Goal: Use online tool/utility: Utilize a website feature to perform a specific function

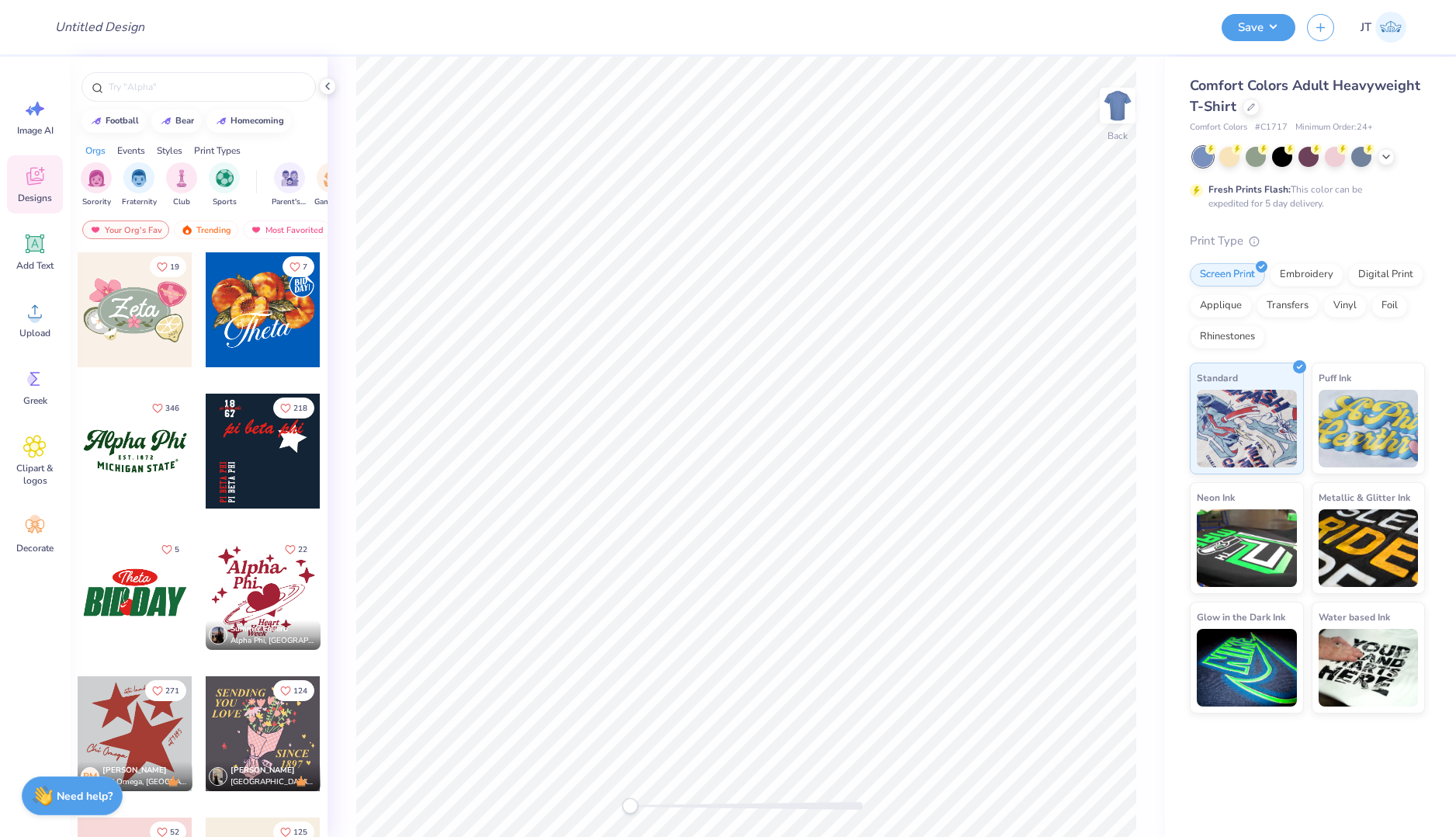
click at [102, 307] on div at bounding box center [135, 309] width 115 height 115
click at [154, 32] on div at bounding box center [154, 26] width 21 height 21
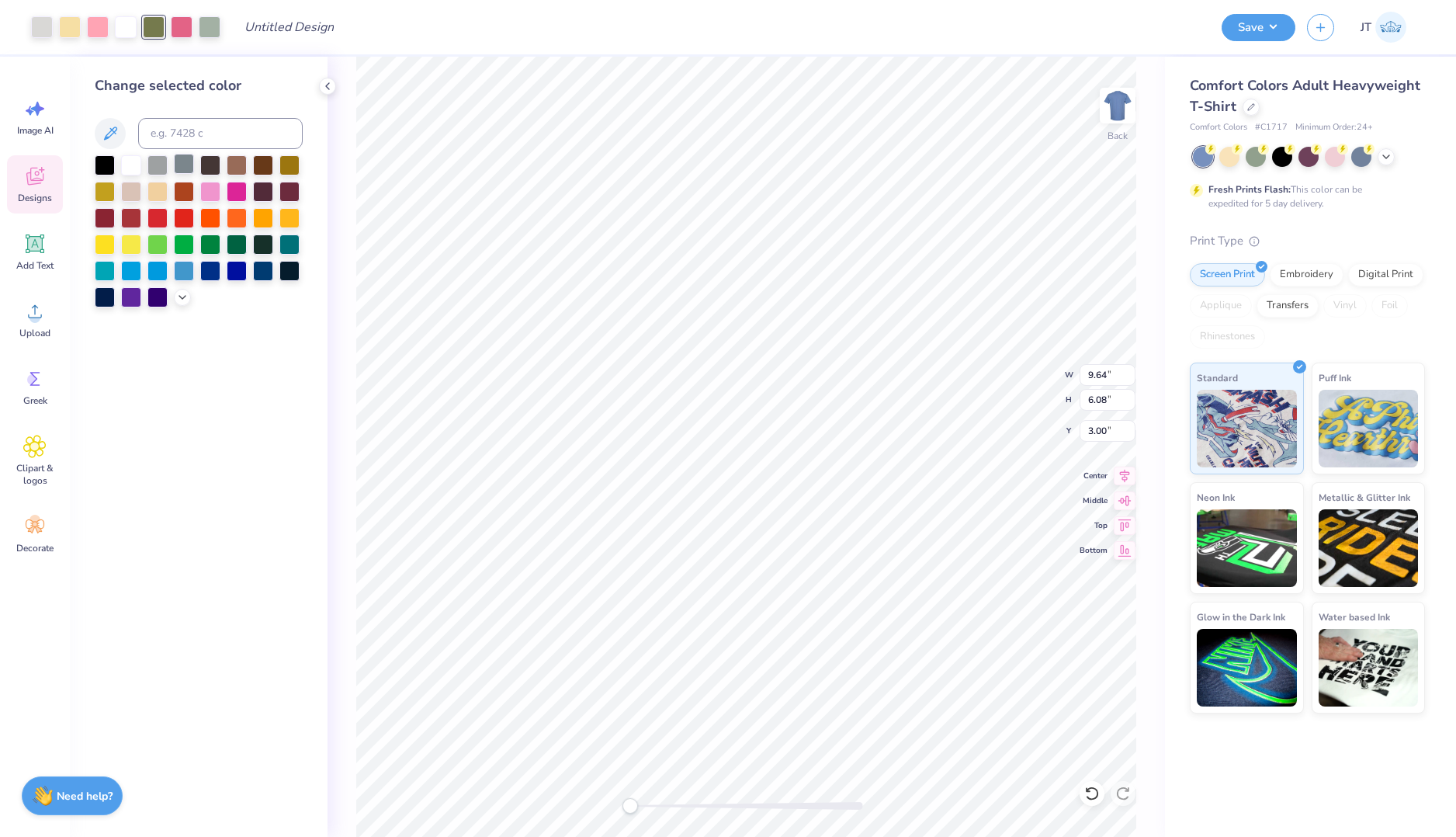
click at [192, 166] on div at bounding box center [184, 164] width 20 height 20
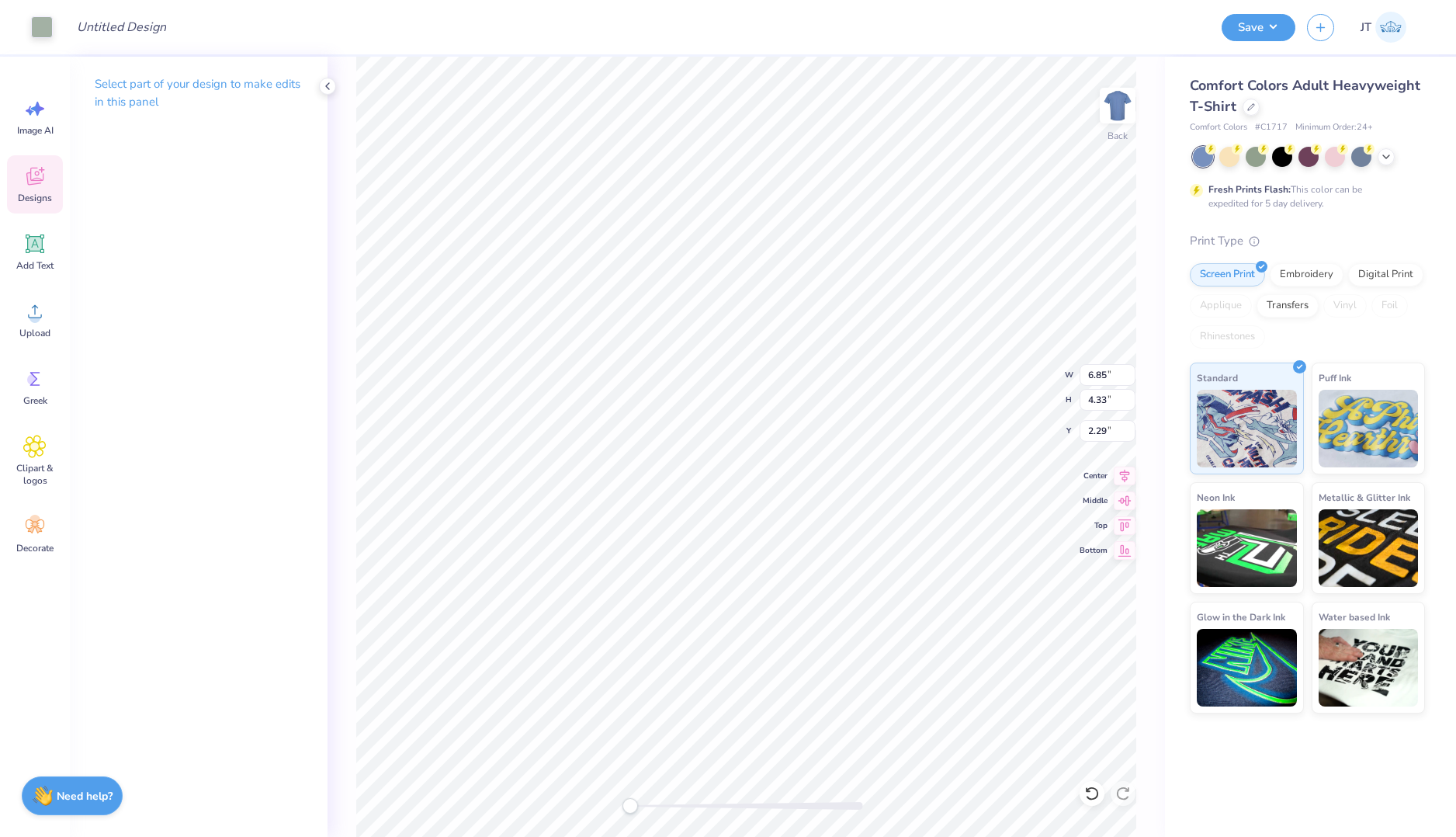
type input "2.30"
type input "6.40"
type input "3.87"
type input "2.51"
type input "4.74"
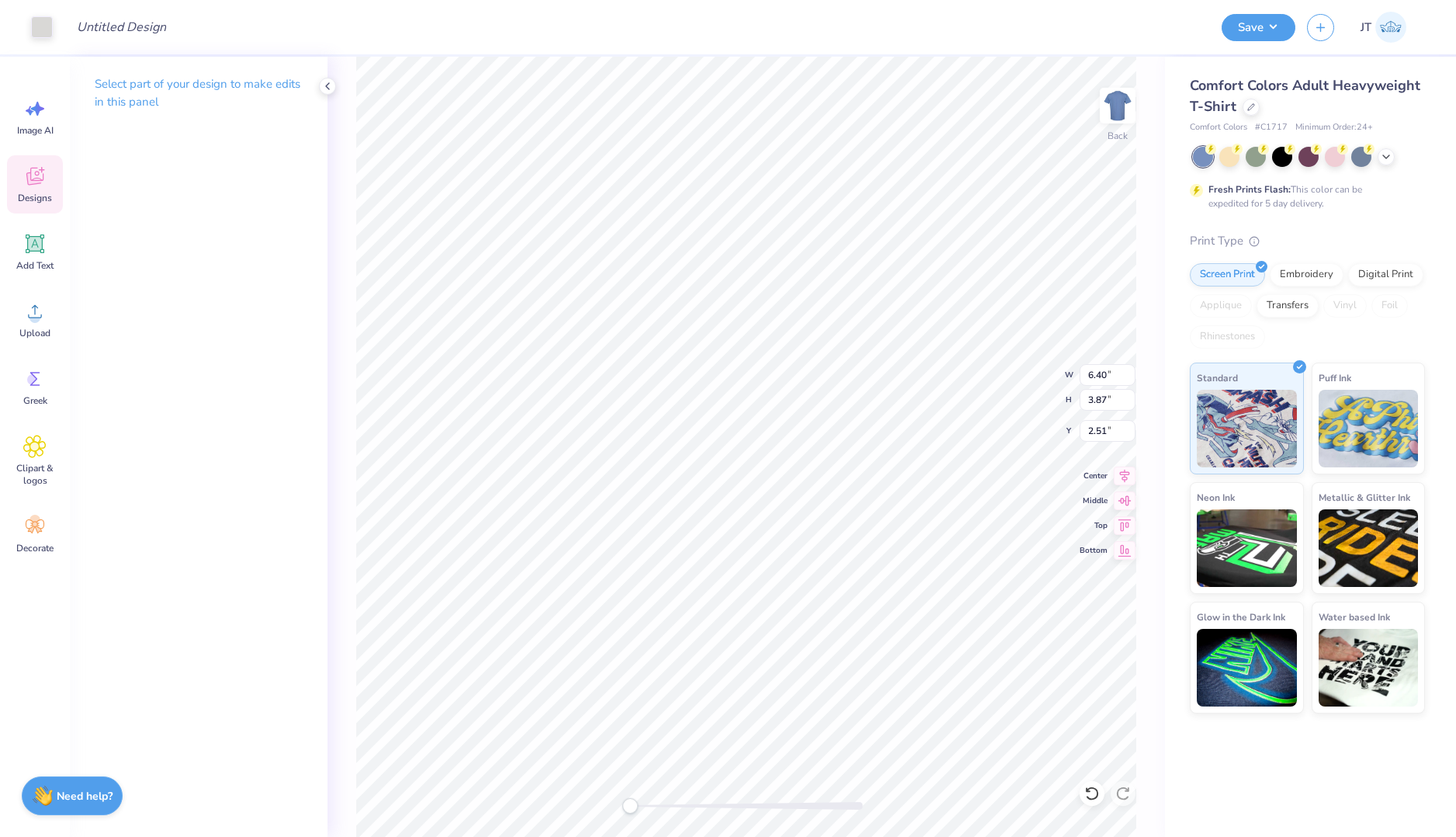
type input "2.08"
type input "3.14"
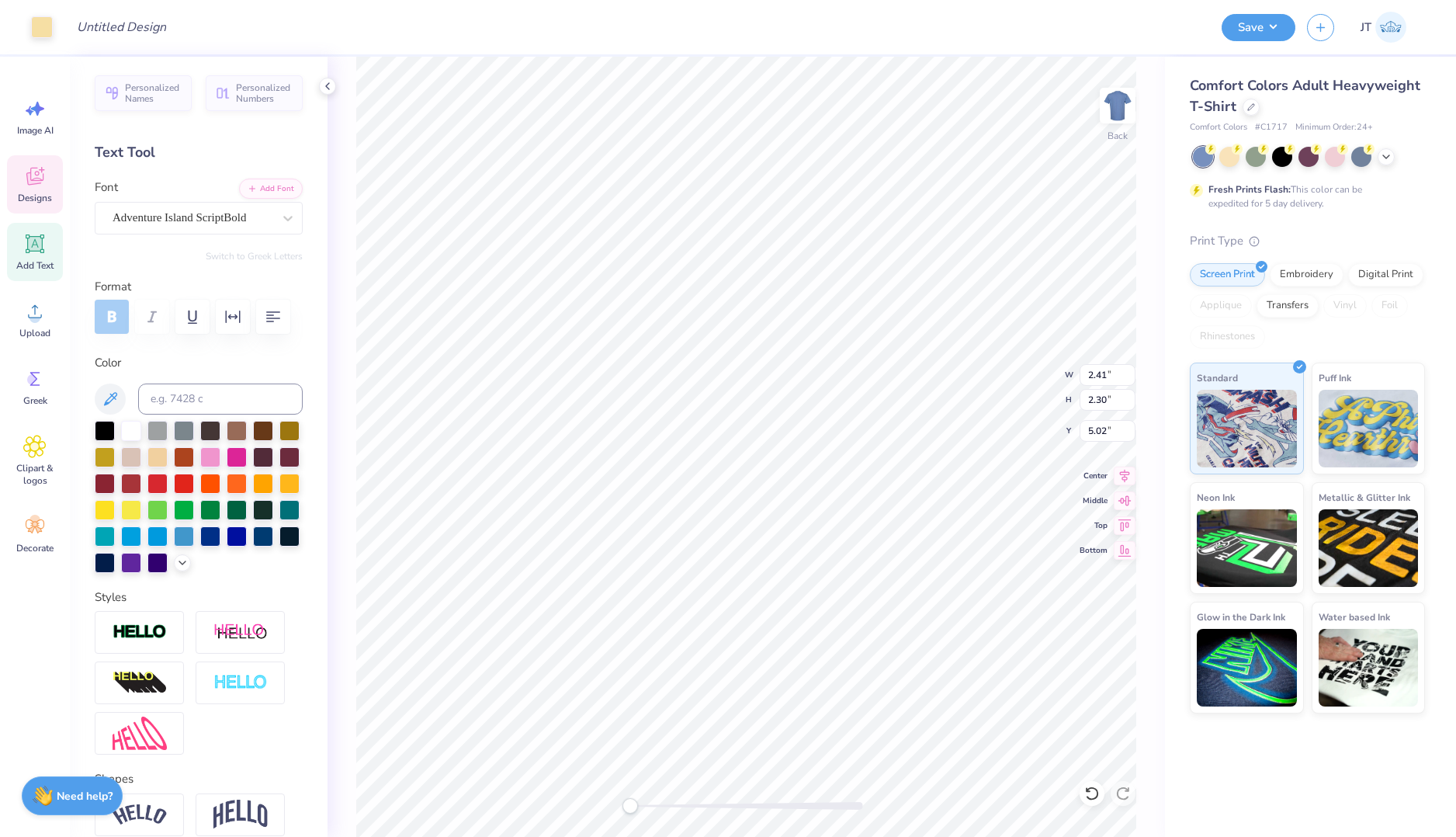
type input "2.67"
type input "2.65"
type input "4.78"
type input "2.41"
type input "1.69"
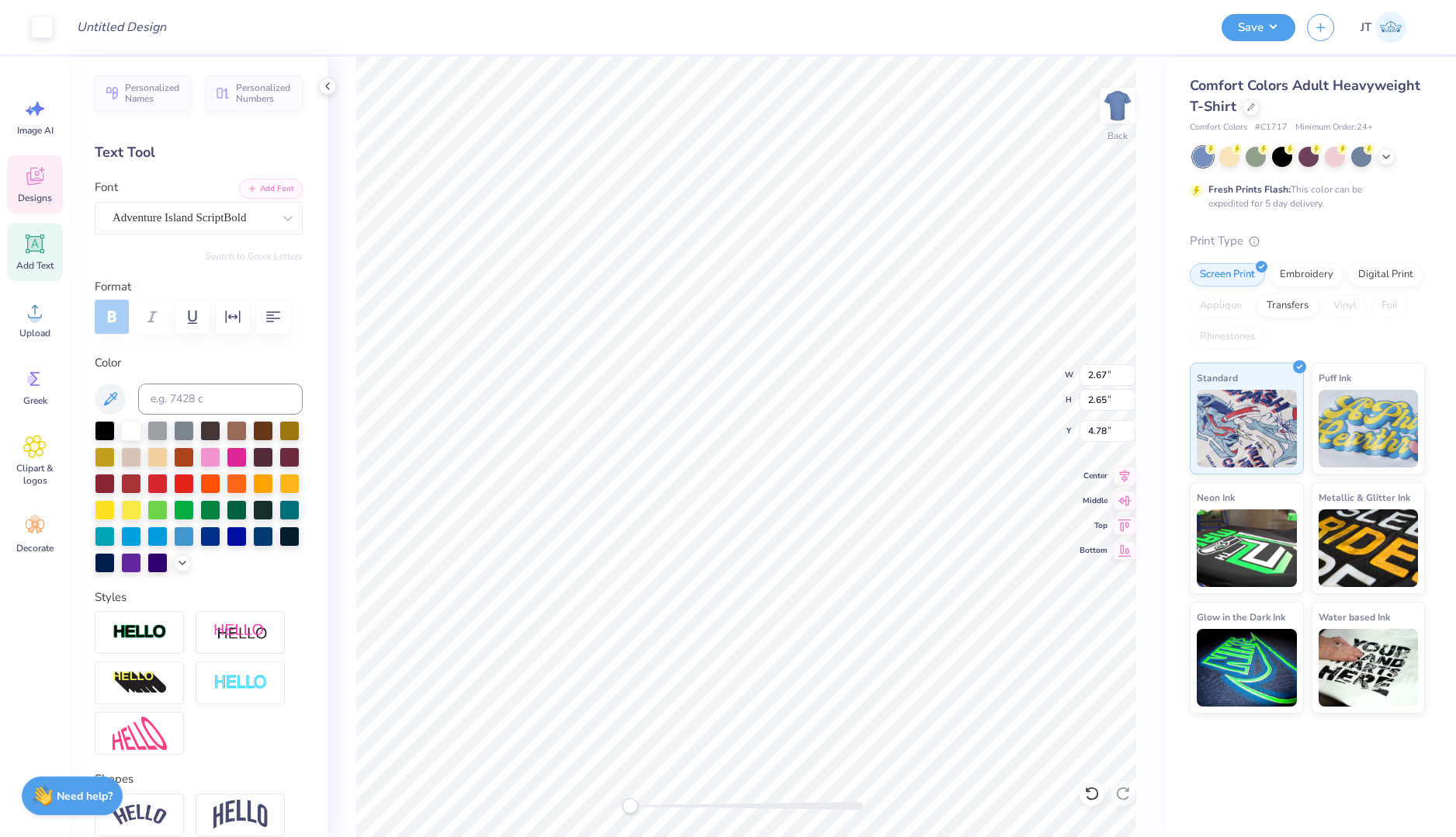
type input "4.90"
type input "0.86"
type input "0.66"
type input "6.30"
type input "1.57"
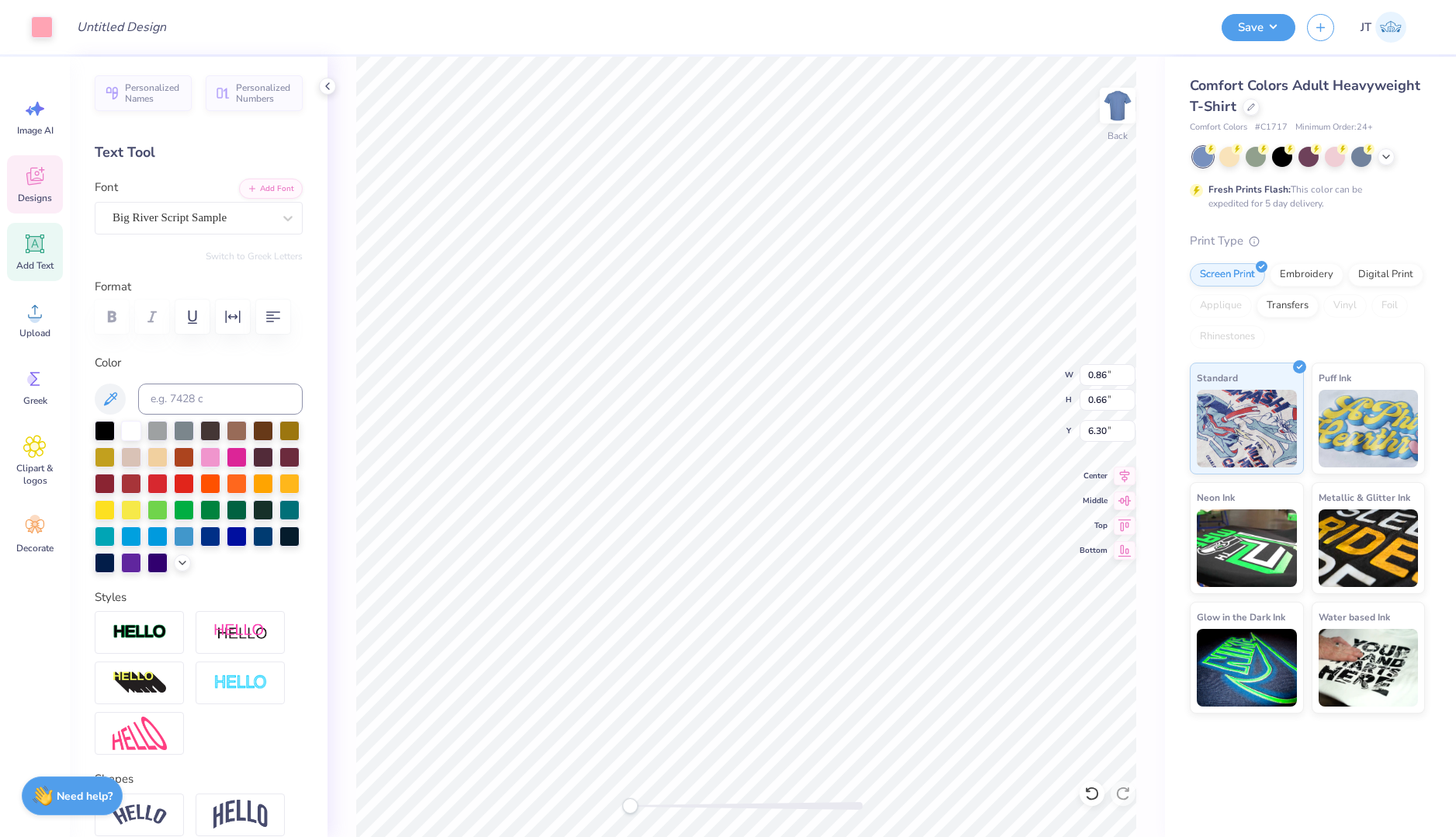
type input "1.73"
type input "2.06"
type input "2.71"
type input "2.34"
type input "1.75"
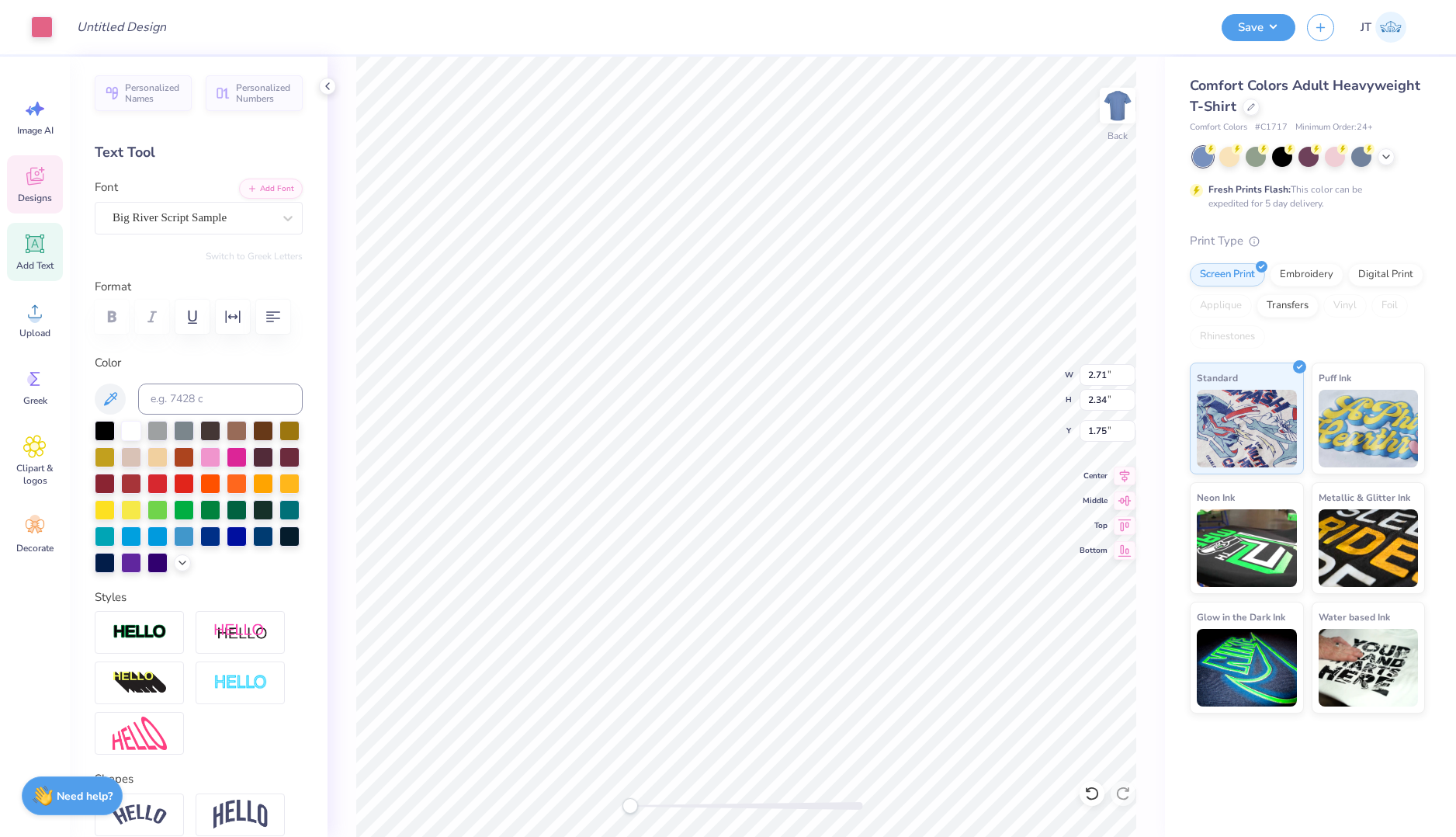
type input "2.13"
type input "0.74"
type input "2.37"
click at [40, 184] on icon at bounding box center [35, 176] width 23 height 23
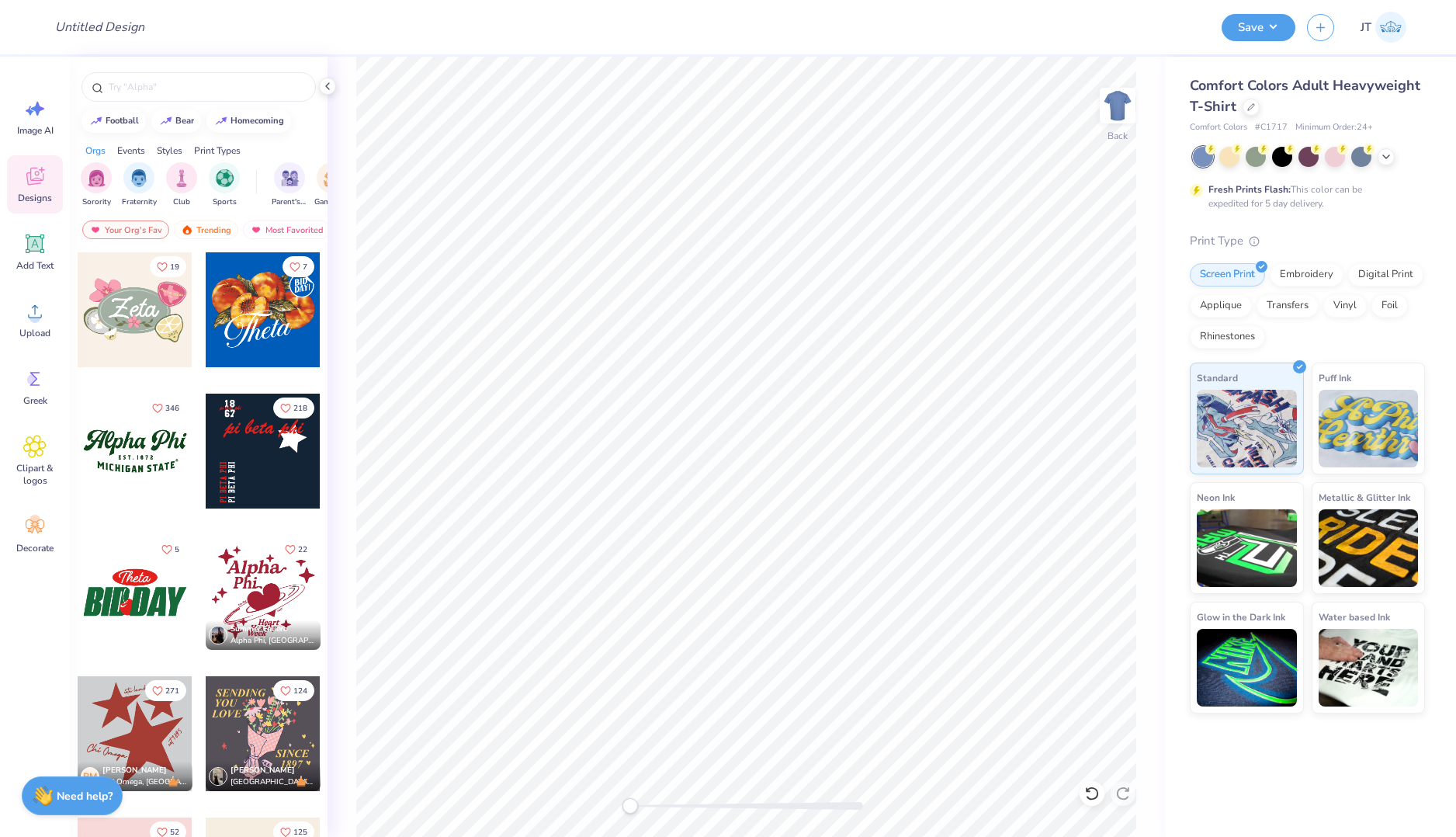
click at [266, 576] on div at bounding box center [263, 592] width 115 height 115
click at [210, 229] on div "Trending" at bounding box center [206, 230] width 64 height 19
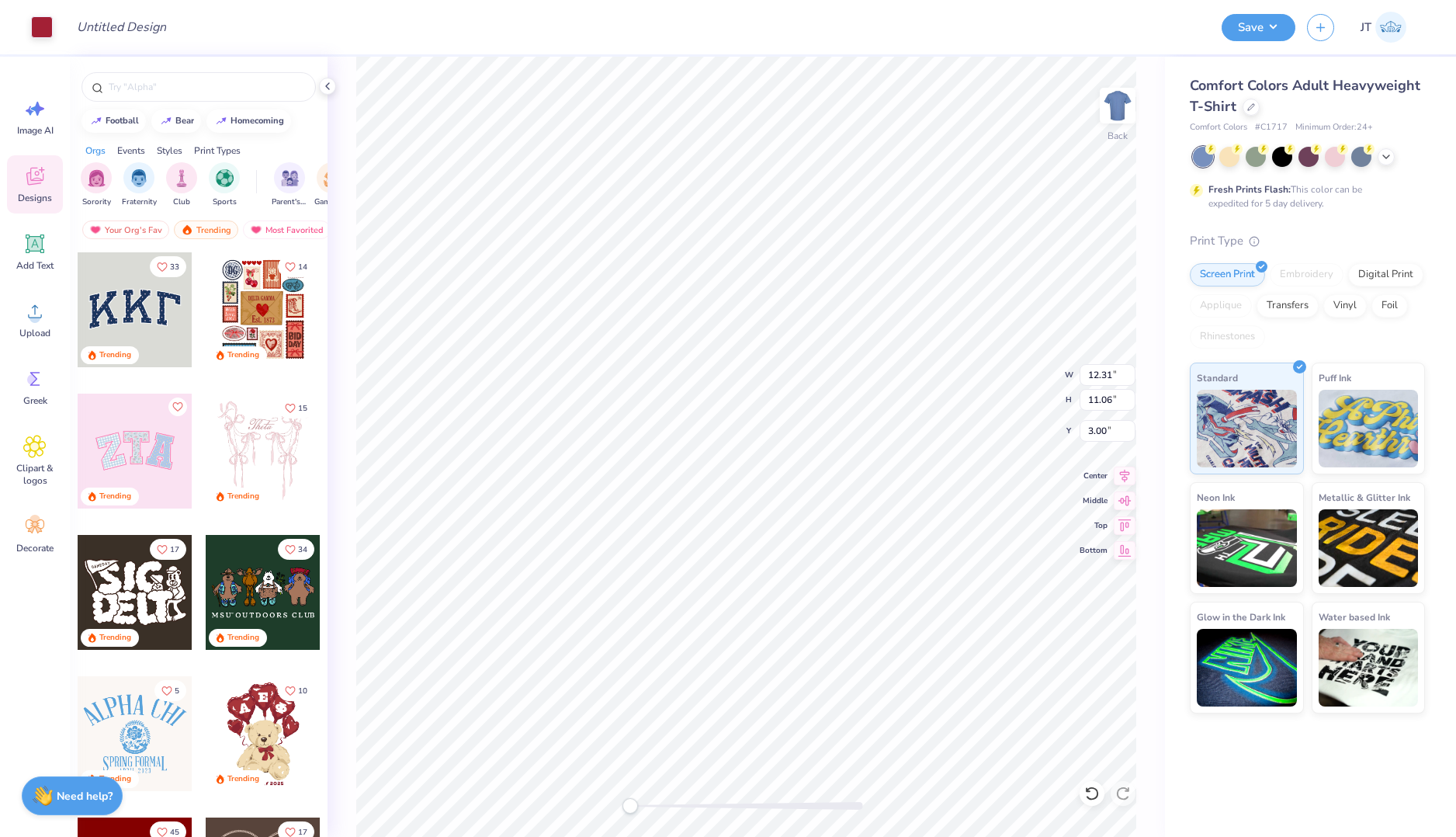
click at [130, 220] on div "Your Org's Fav Trending Most Favorited Newest" at bounding box center [199, 233] width 258 height 36
click at [130, 235] on div "Your Org's Fav" at bounding box center [126, 230] width 87 height 19
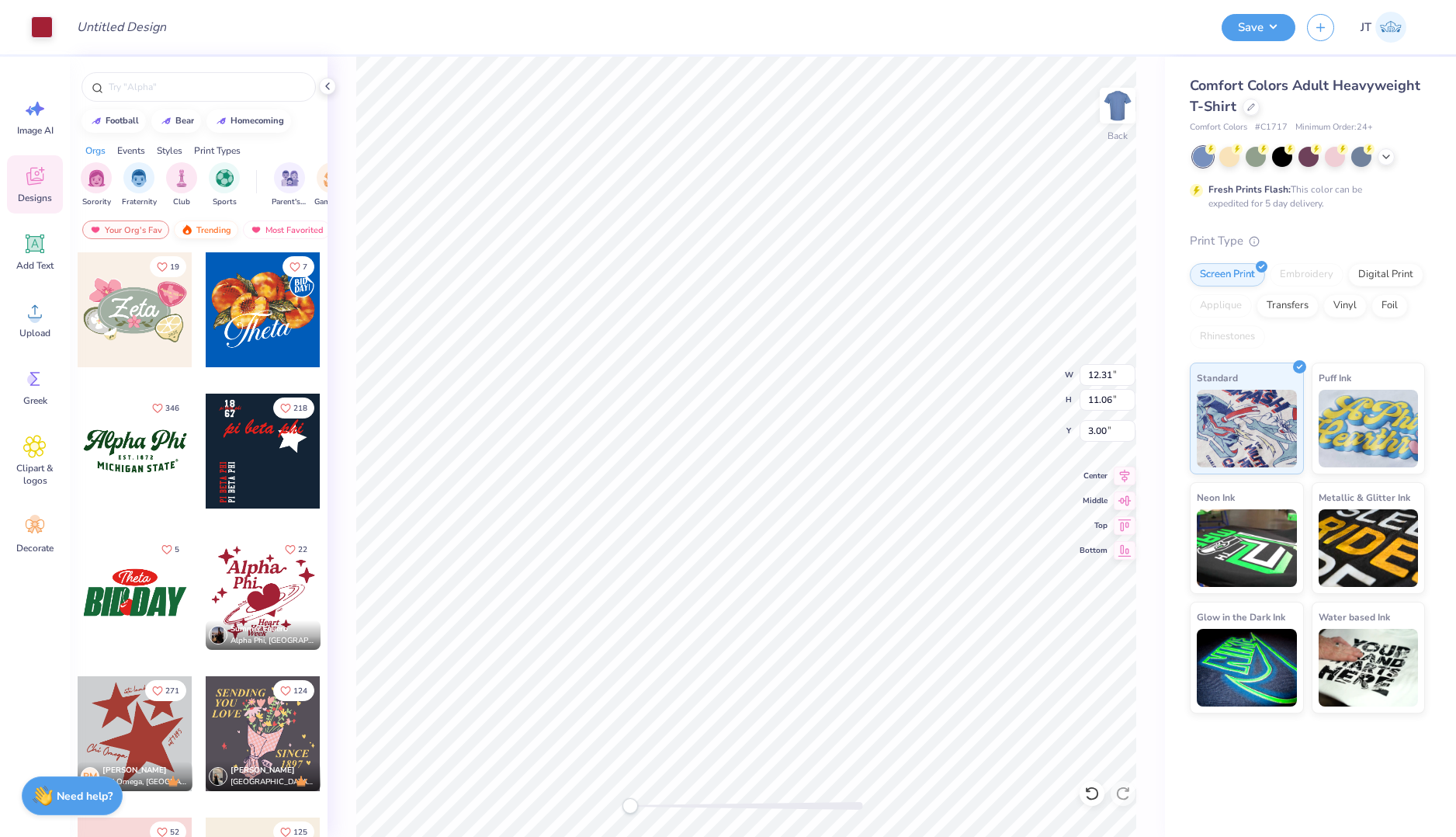
click at [187, 238] on div "Trending" at bounding box center [206, 230] width 64 height 19
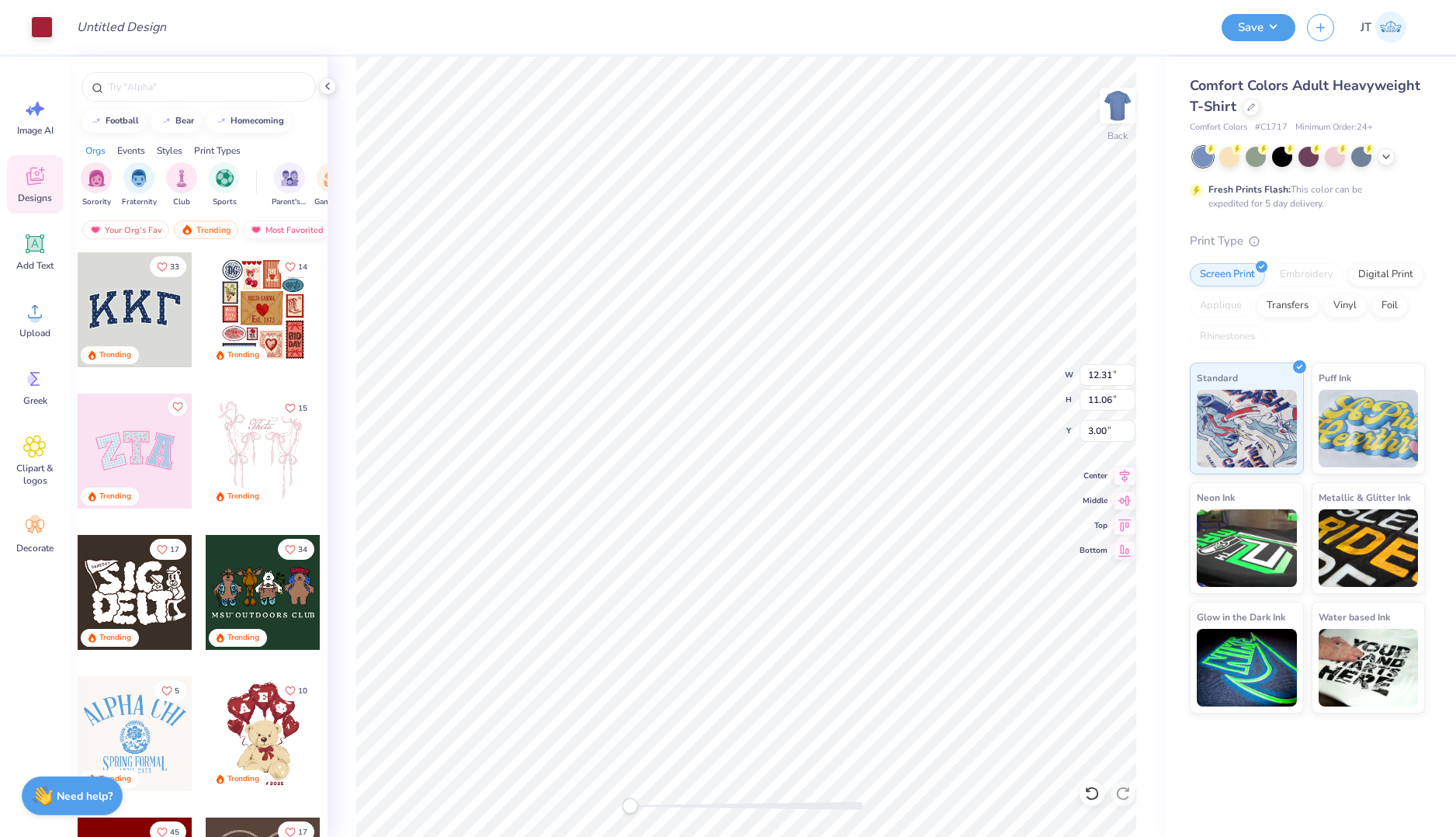
click at [266, 239] on div "Most Favorited" at bounding box center [287, 230] width 88 height 19
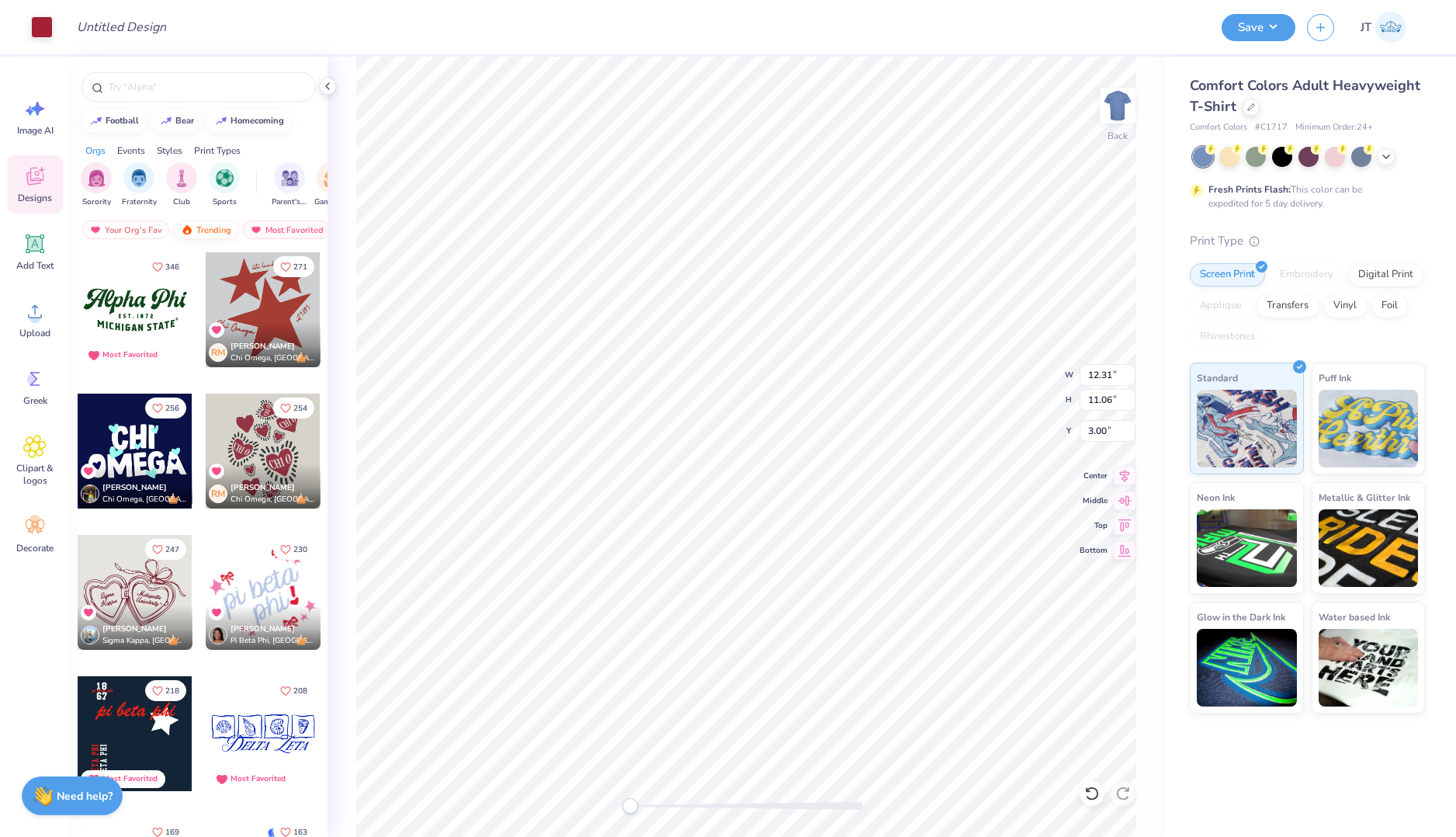
click at [215, 231] on div "Trending" at bounding box center [206, 230] width 64 height 19
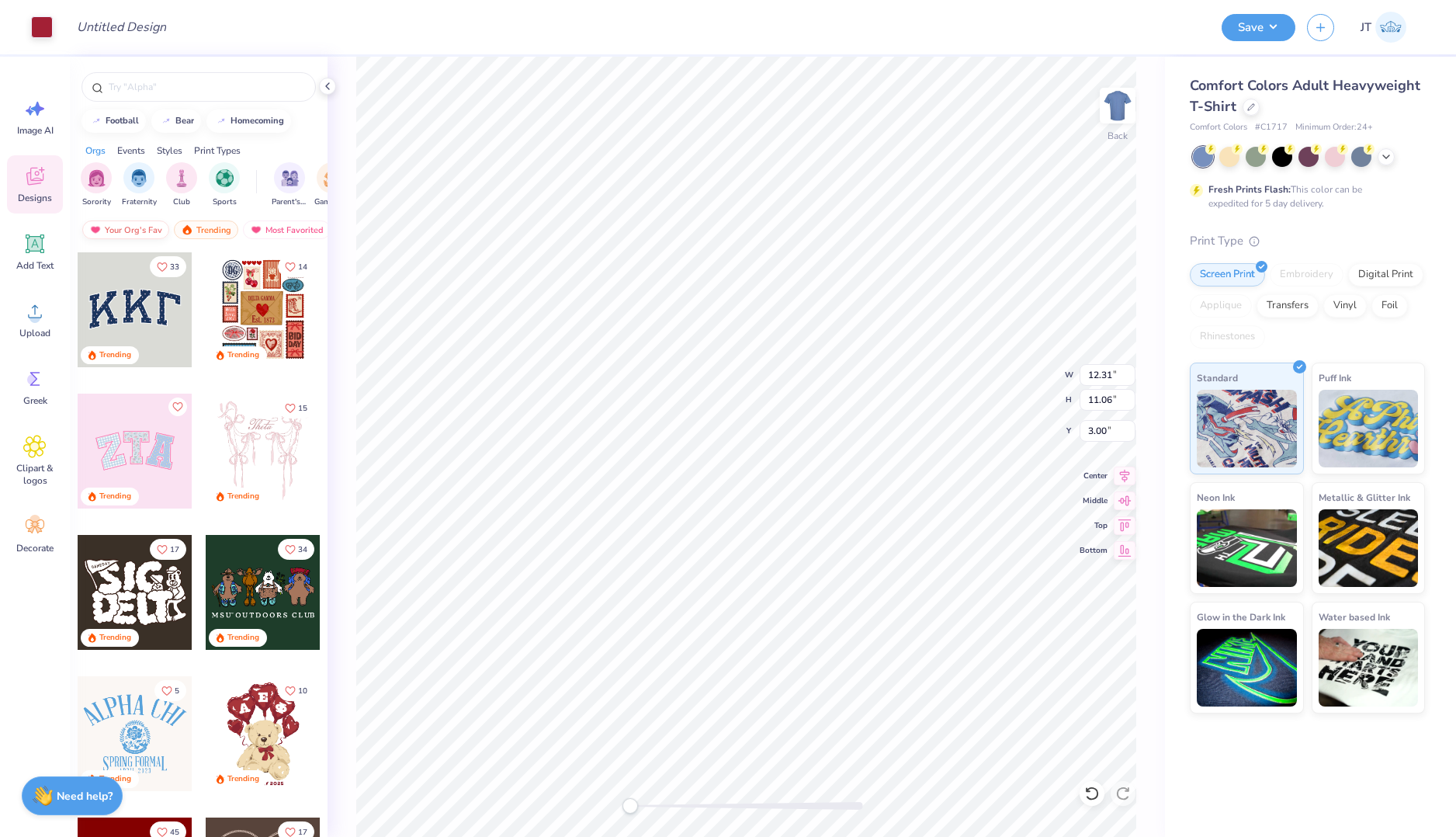
click at [142, 226] on div "Your Org's Fav" at bounding box center [126, 230] width 87 height 19
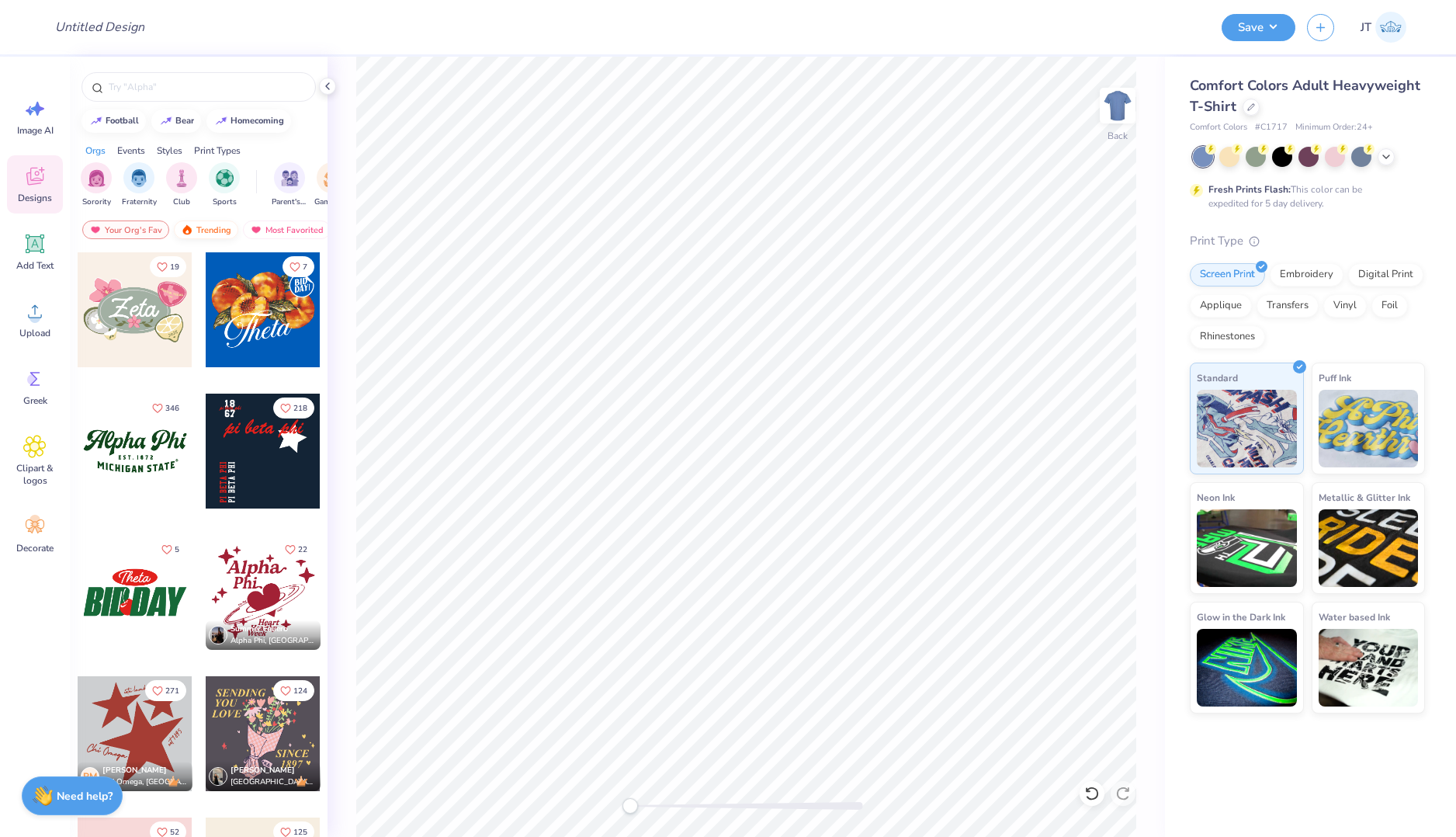
click at [197, 232] on div "Trending" at bounding box center [206, 230] width 64 height 19
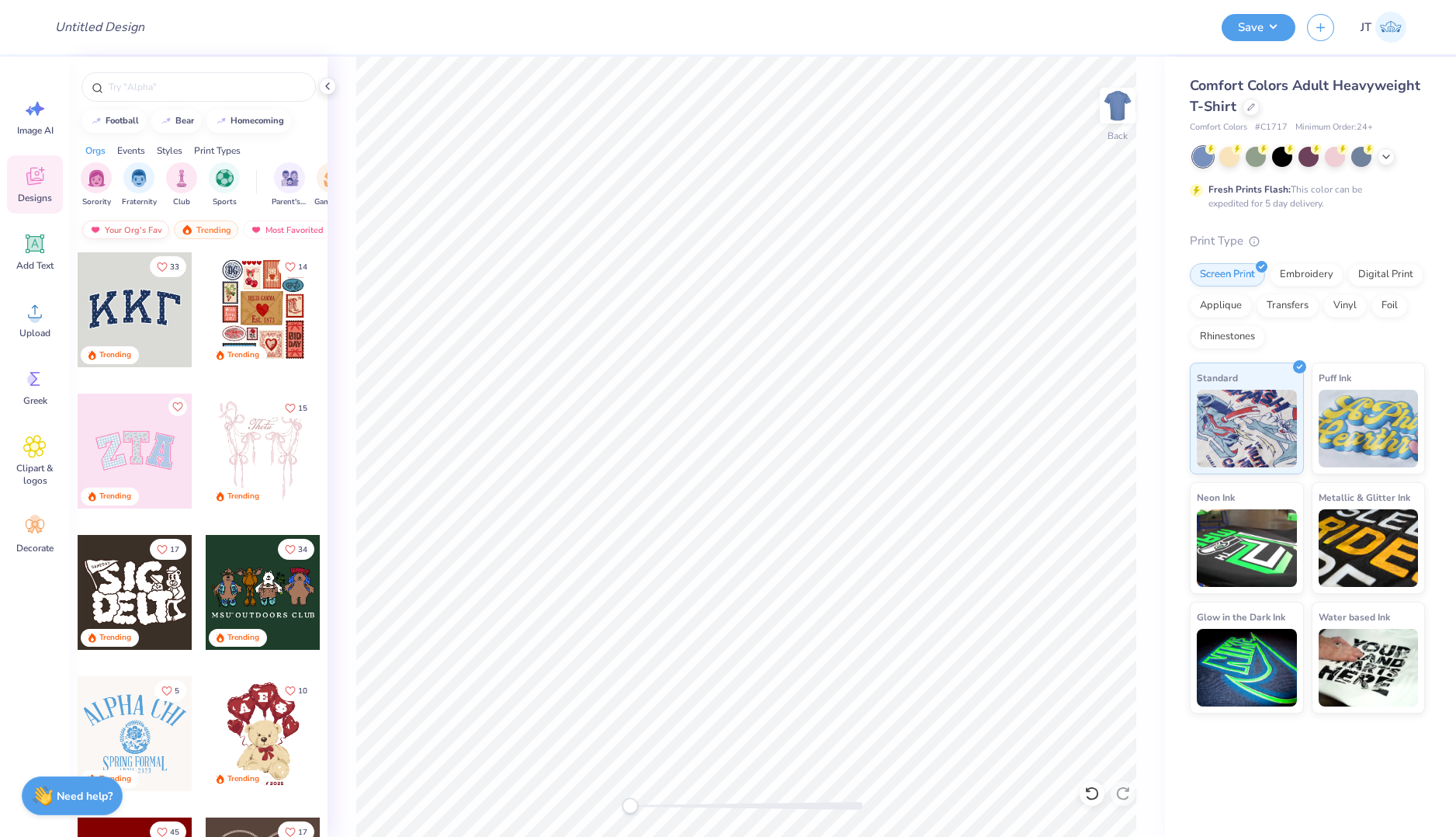
click at [114, 222] on div "Your Org's Fav" at bounding box center [126, 230] width 87 height 19
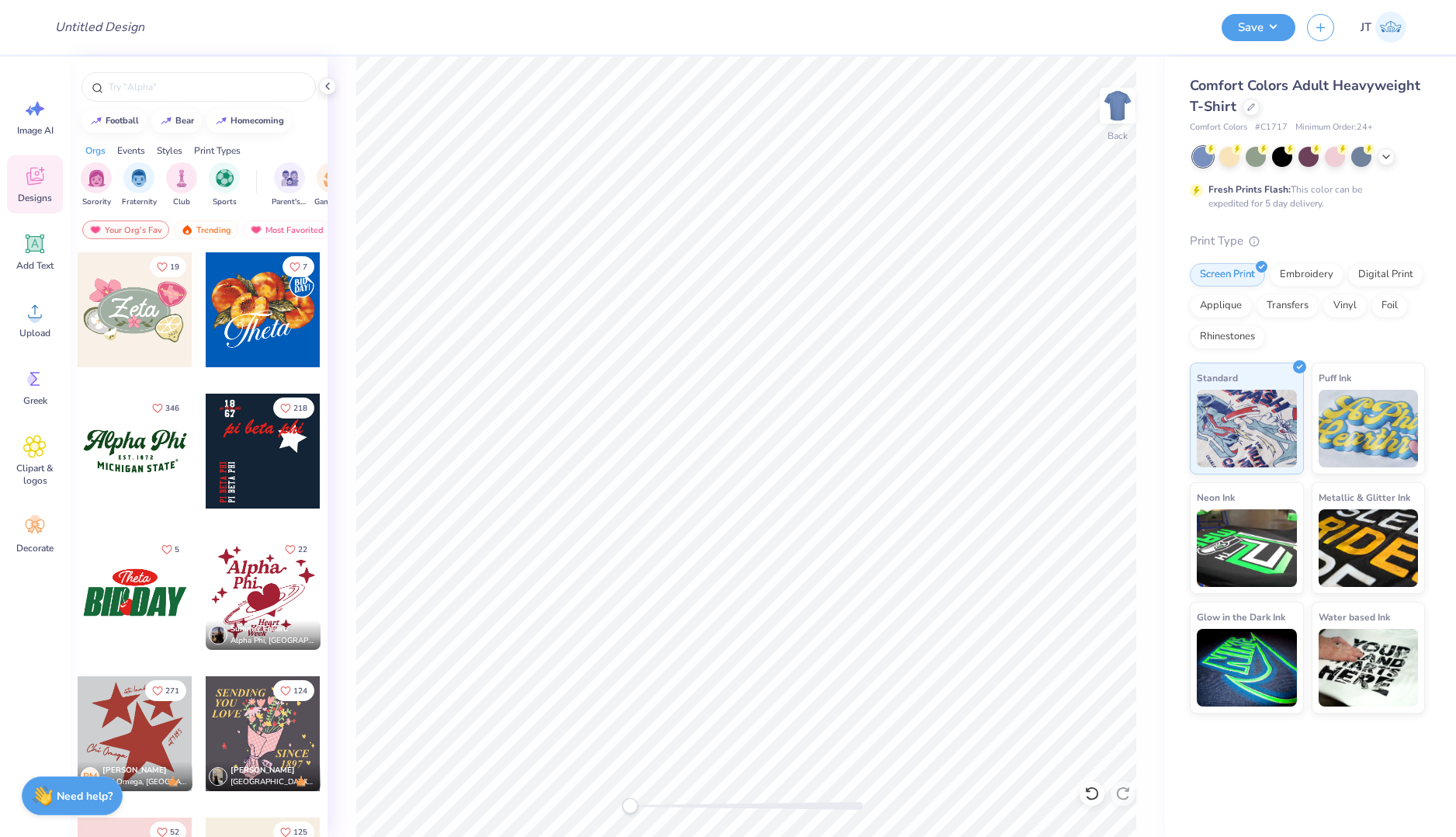
click at [194, 249] on div "Your Org's Fav Trending Most Favorited Newest" at bounding box center [199, 233] width 258 height 36
click at [194, 235] on div "Trending" at bounding box center [206, 230] width 64 height 19
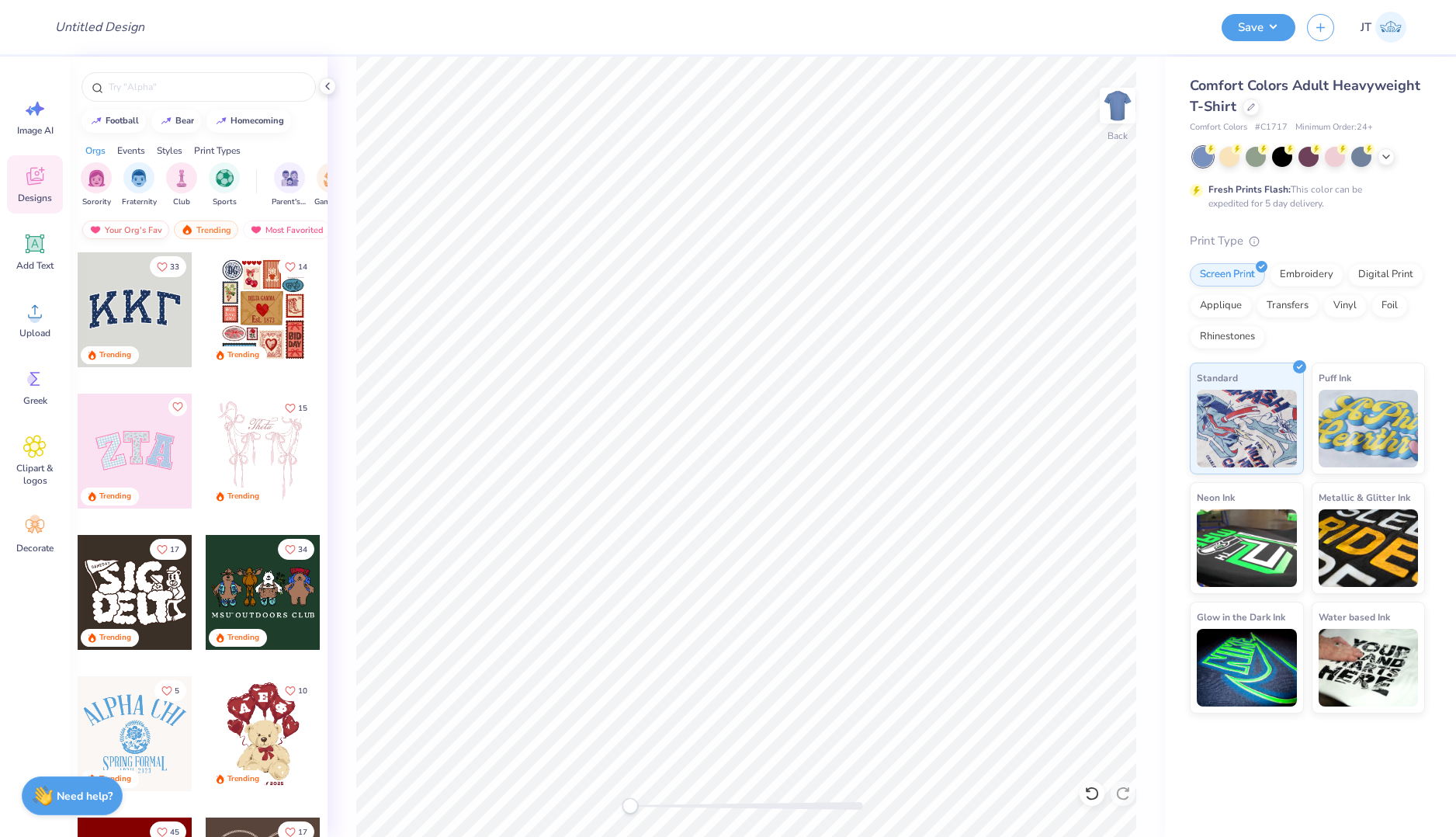
click at [125, 228] on div "Your Org's Fav" at bounding box center [126, 230] width 87 height 19
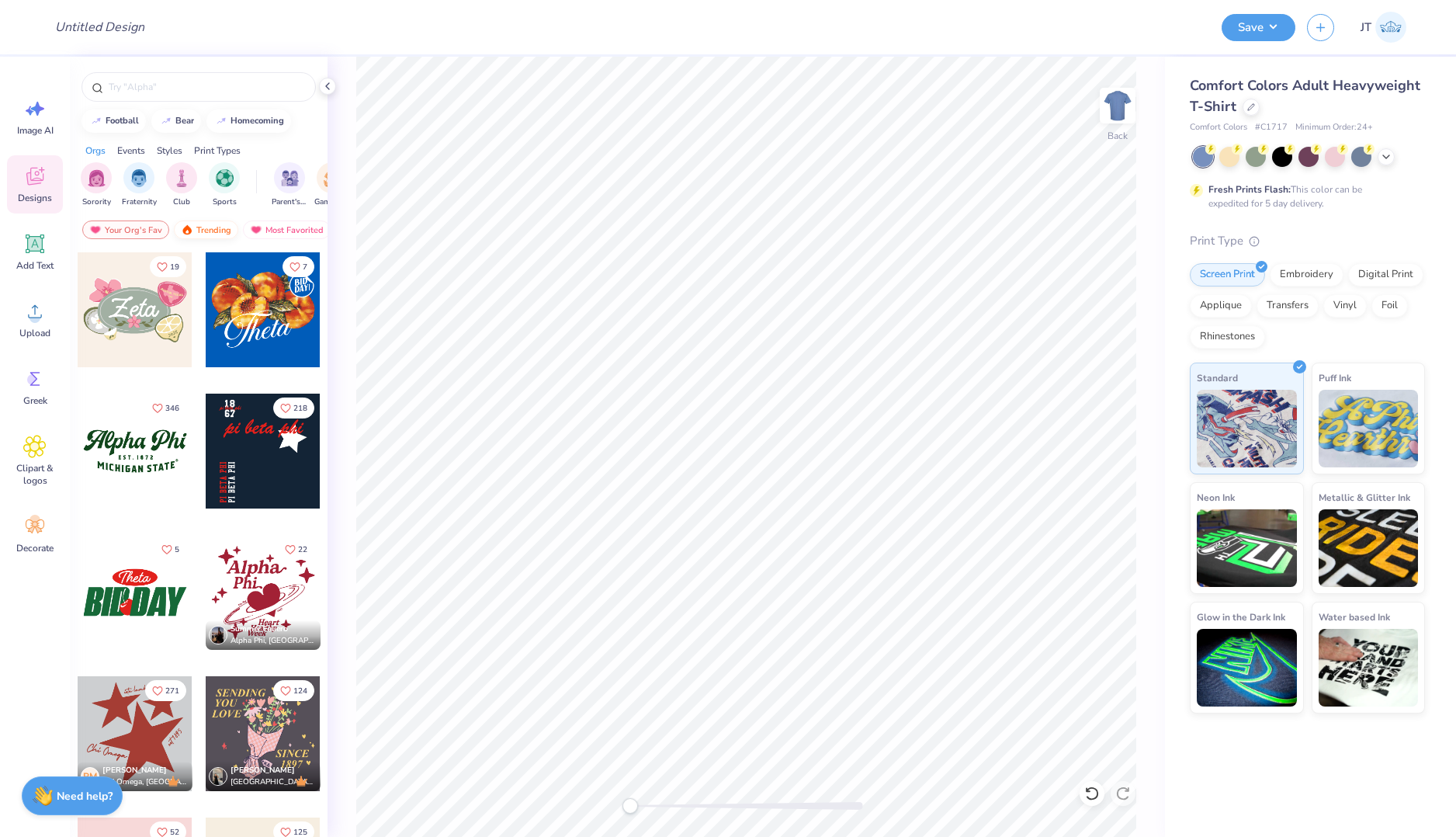
click at [185, 230] on img at bounding box center [187, 230] width 12 height 11
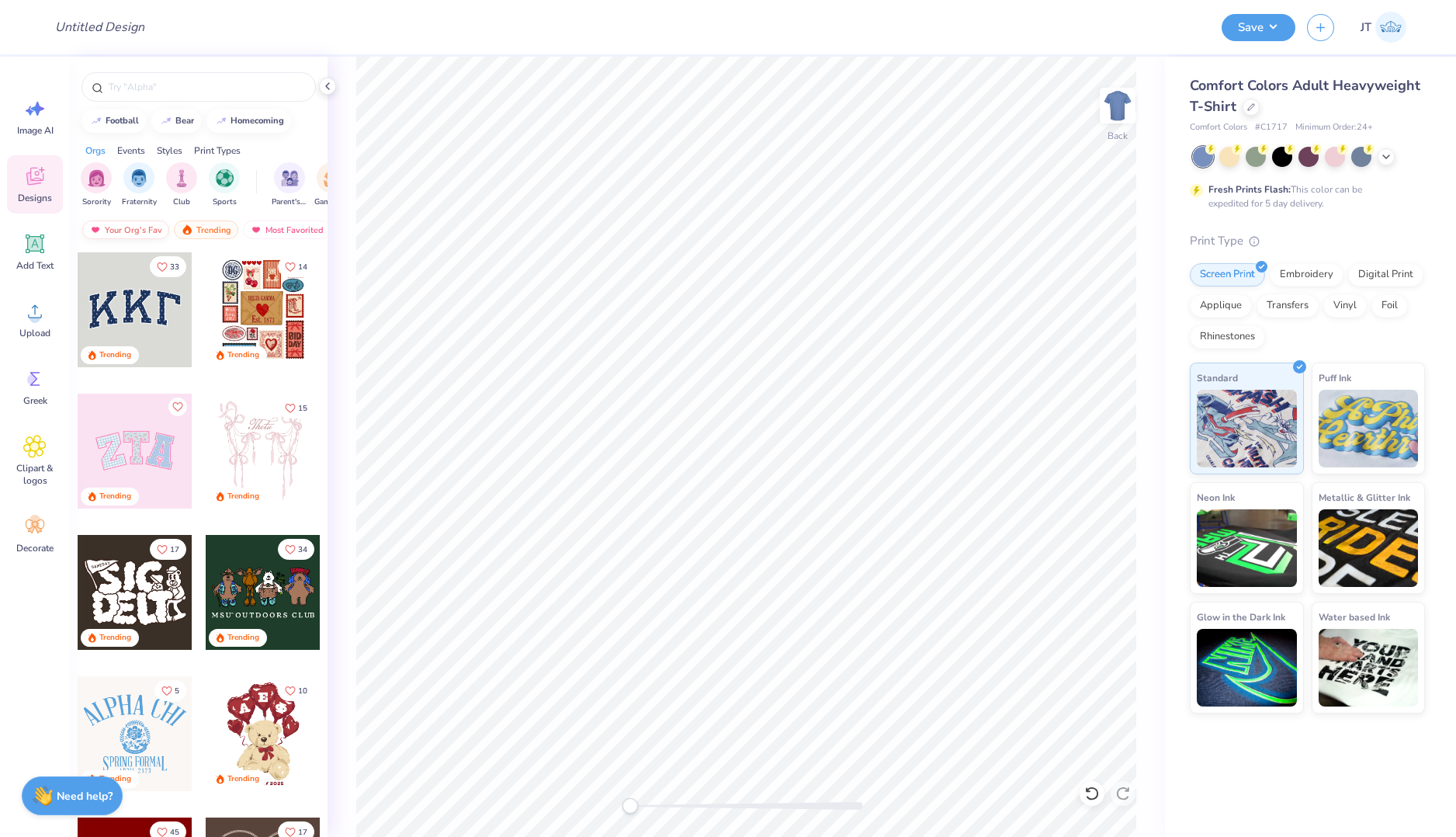
click at [132, 228] on div "Your Org's Fav" at bounding box center [126, 230] width 87 height 19
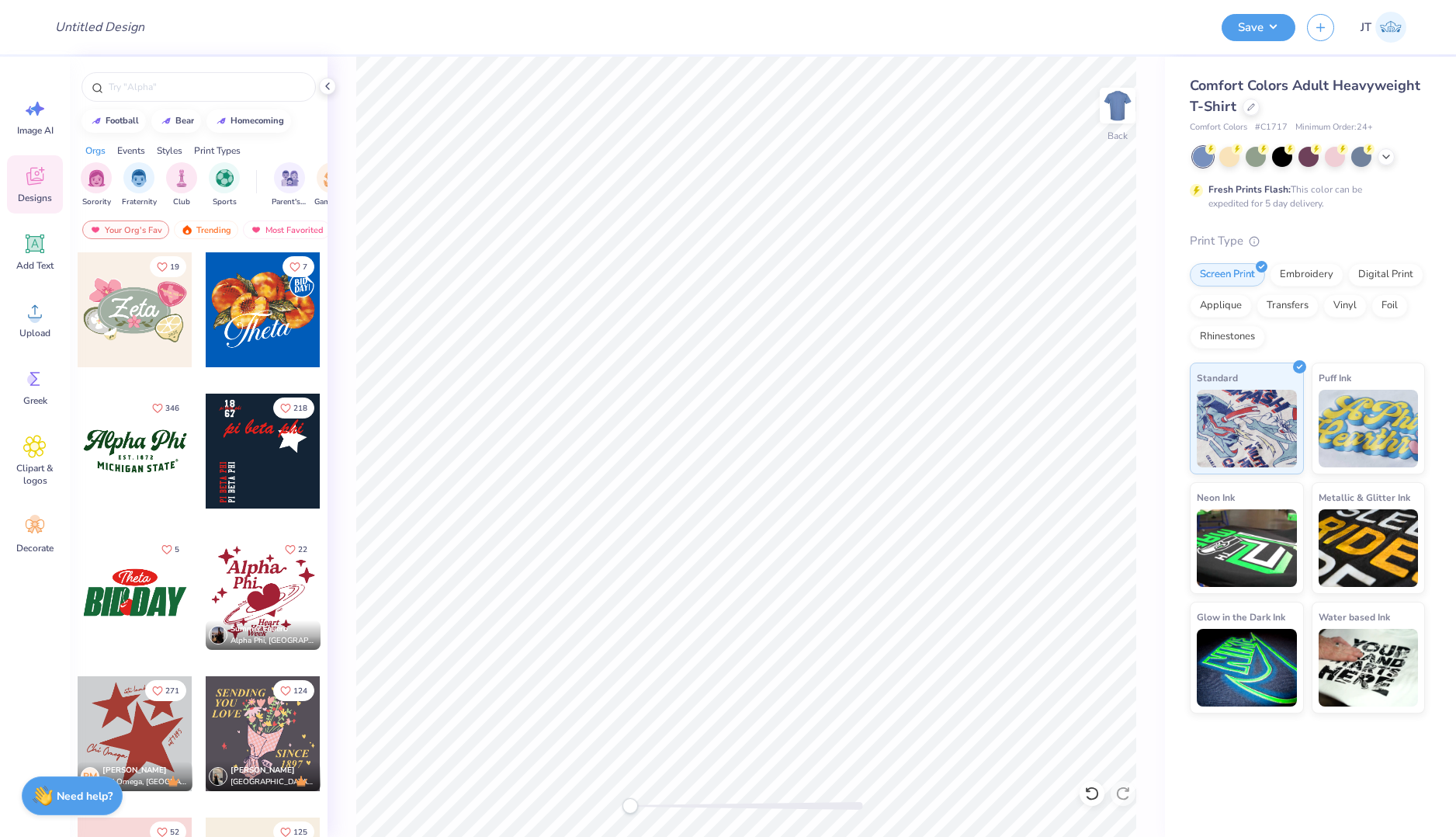
click at [144, 483] on div at bounding box center [135, 450] width 115 height 115
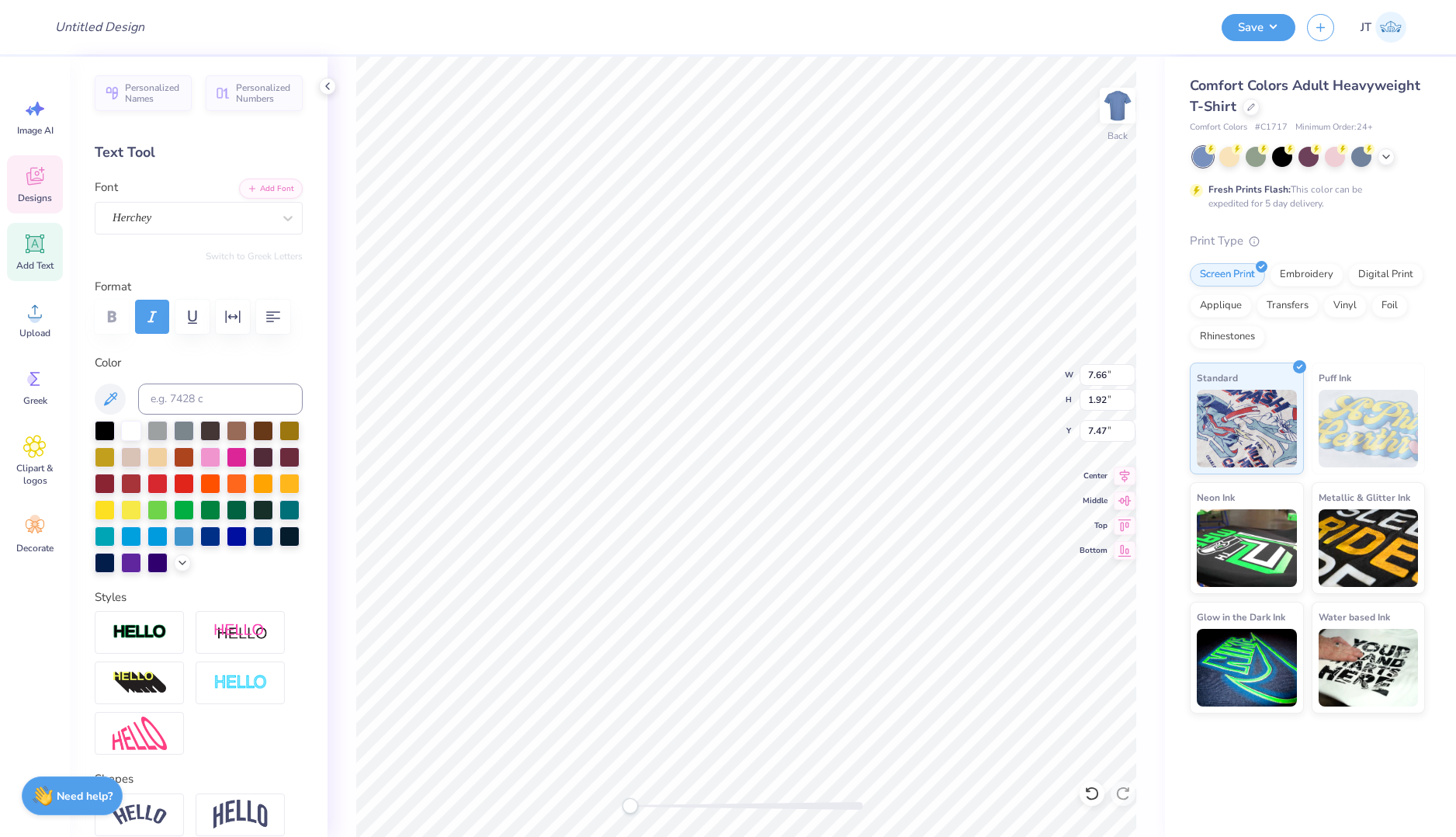
scroll to position [0, 2]
click at [25, 179] on icon at bounding box center [35, 176] width 23 height 23
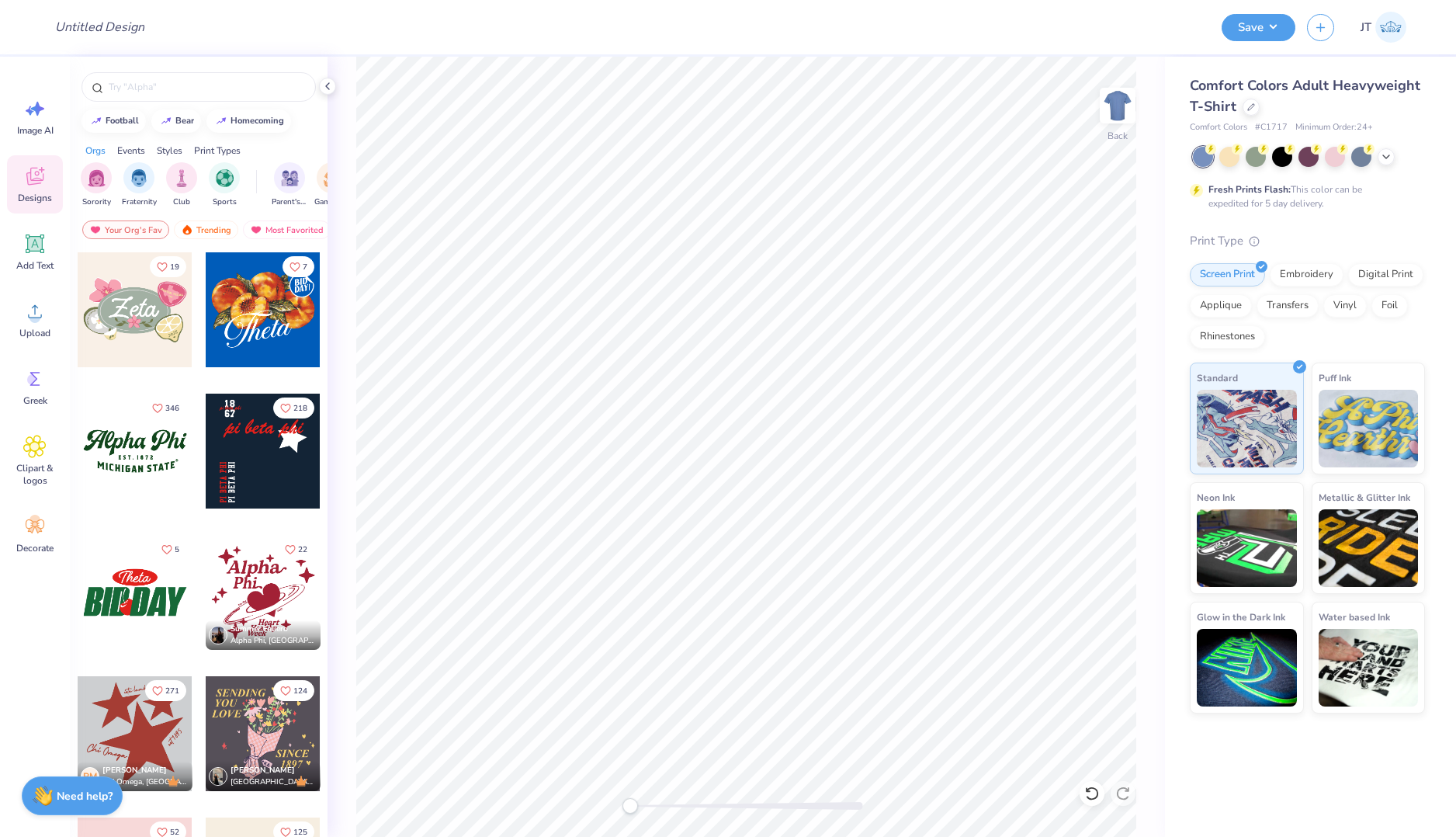
click at [135, 606] on div at bounding box center [135, 592] width 115 height 115
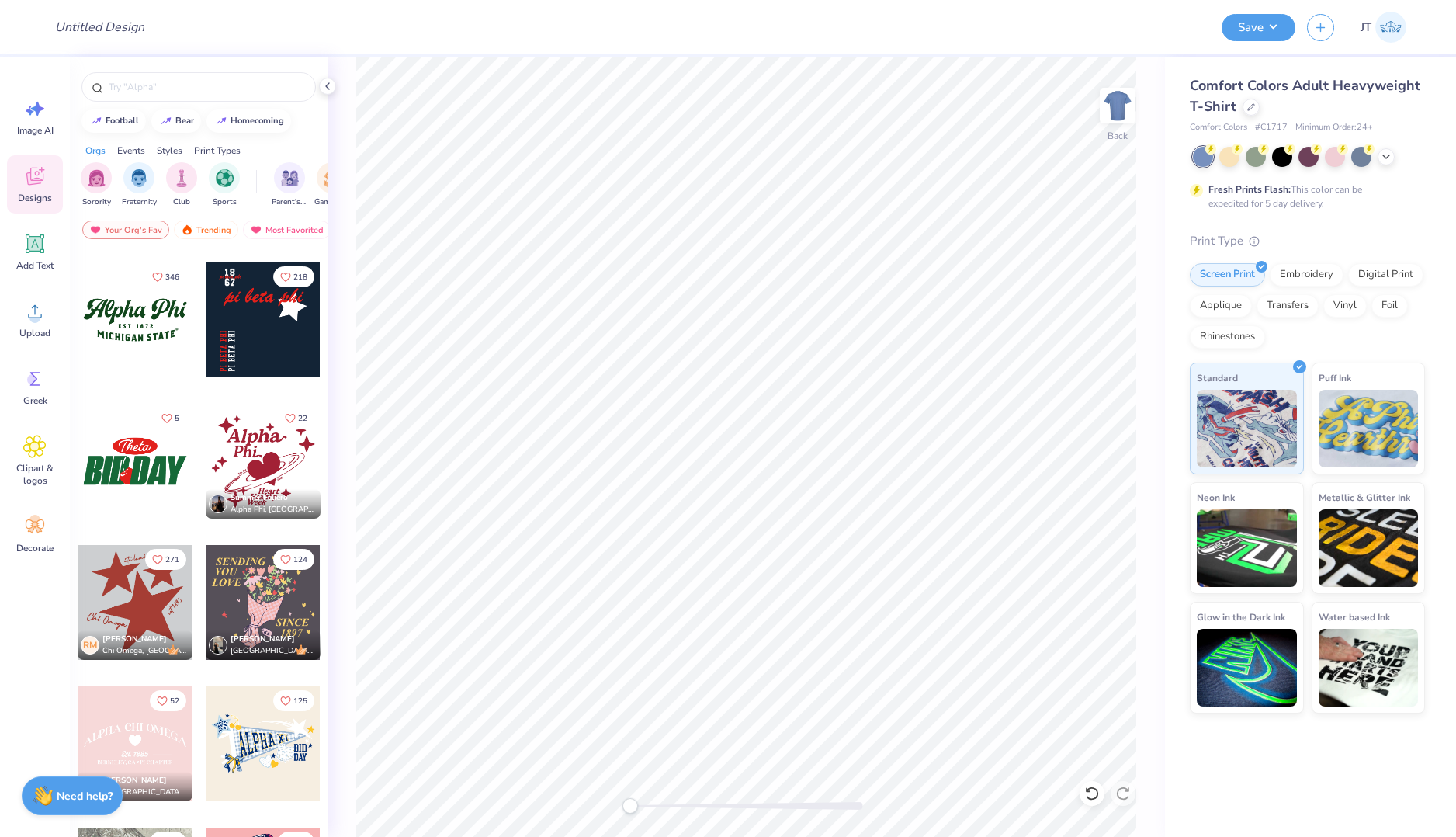
scroll to position [367, 0]
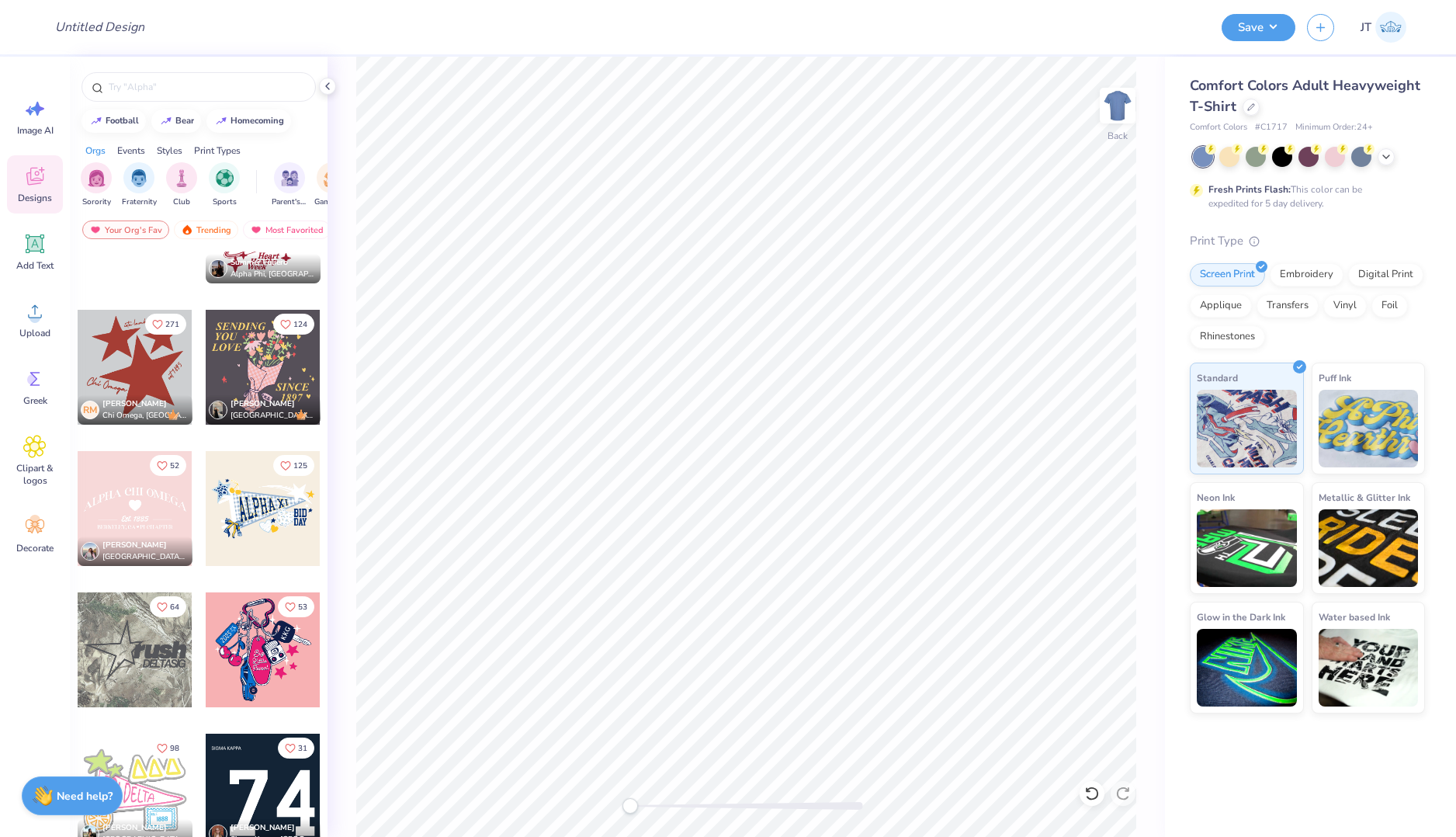
click at [250, 509] on div at bounding box center [263, 508] width 115 height 115
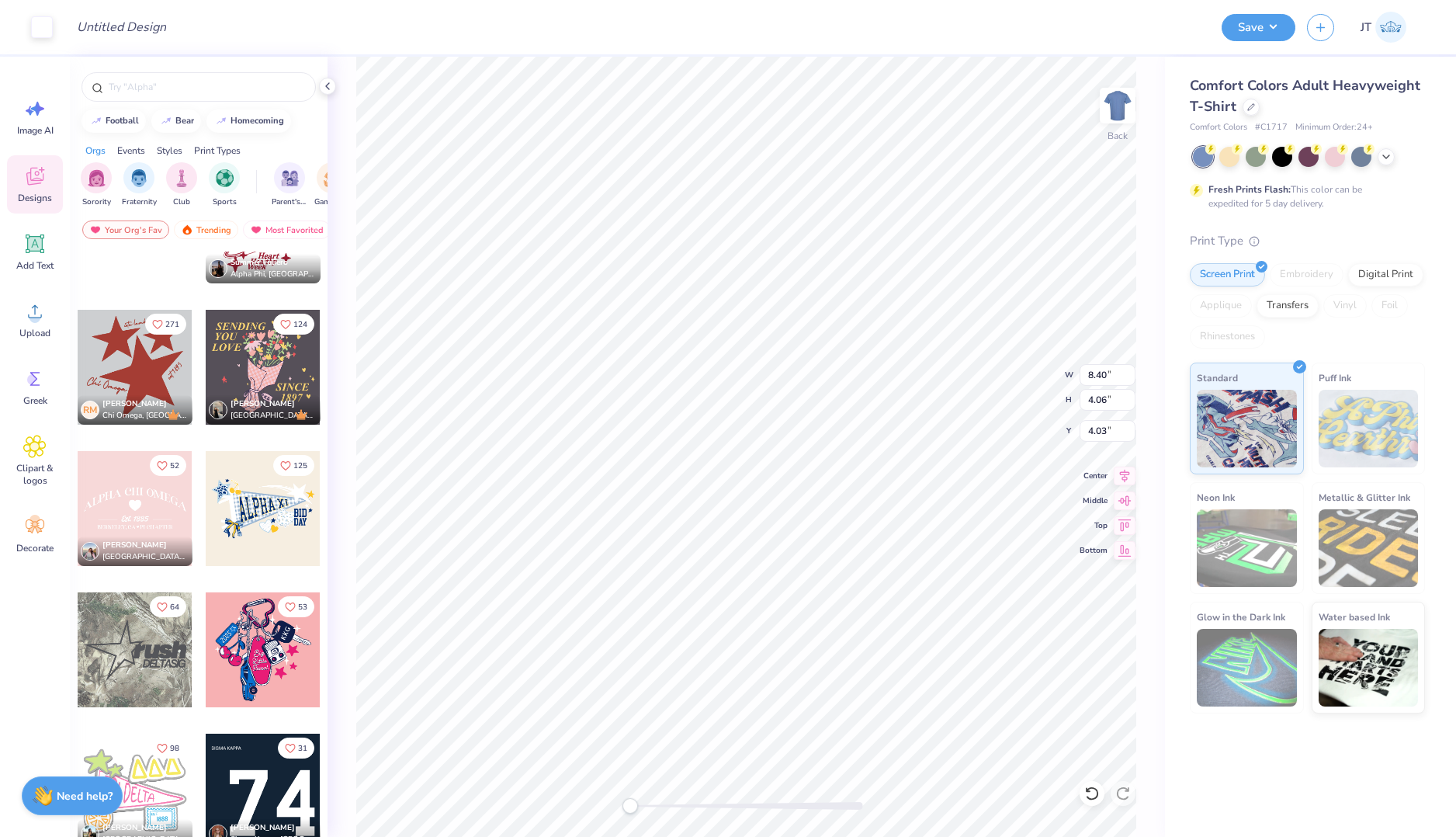
type input "7.47"
type input "3.82"
type input "4.09"
type input "12.86"
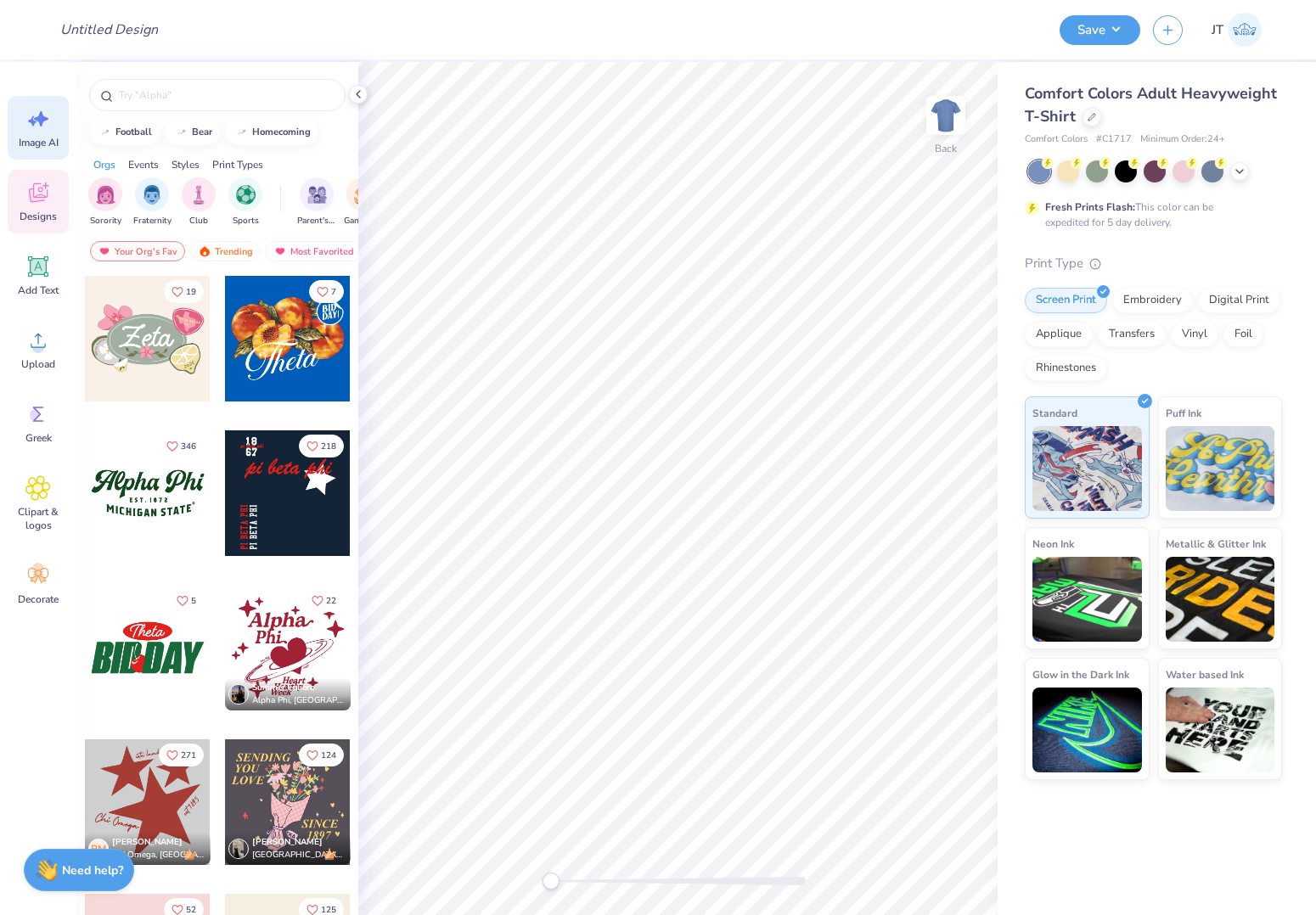
click at [25, 120] on icon at bounding box center [38, 118] width 25 height 25
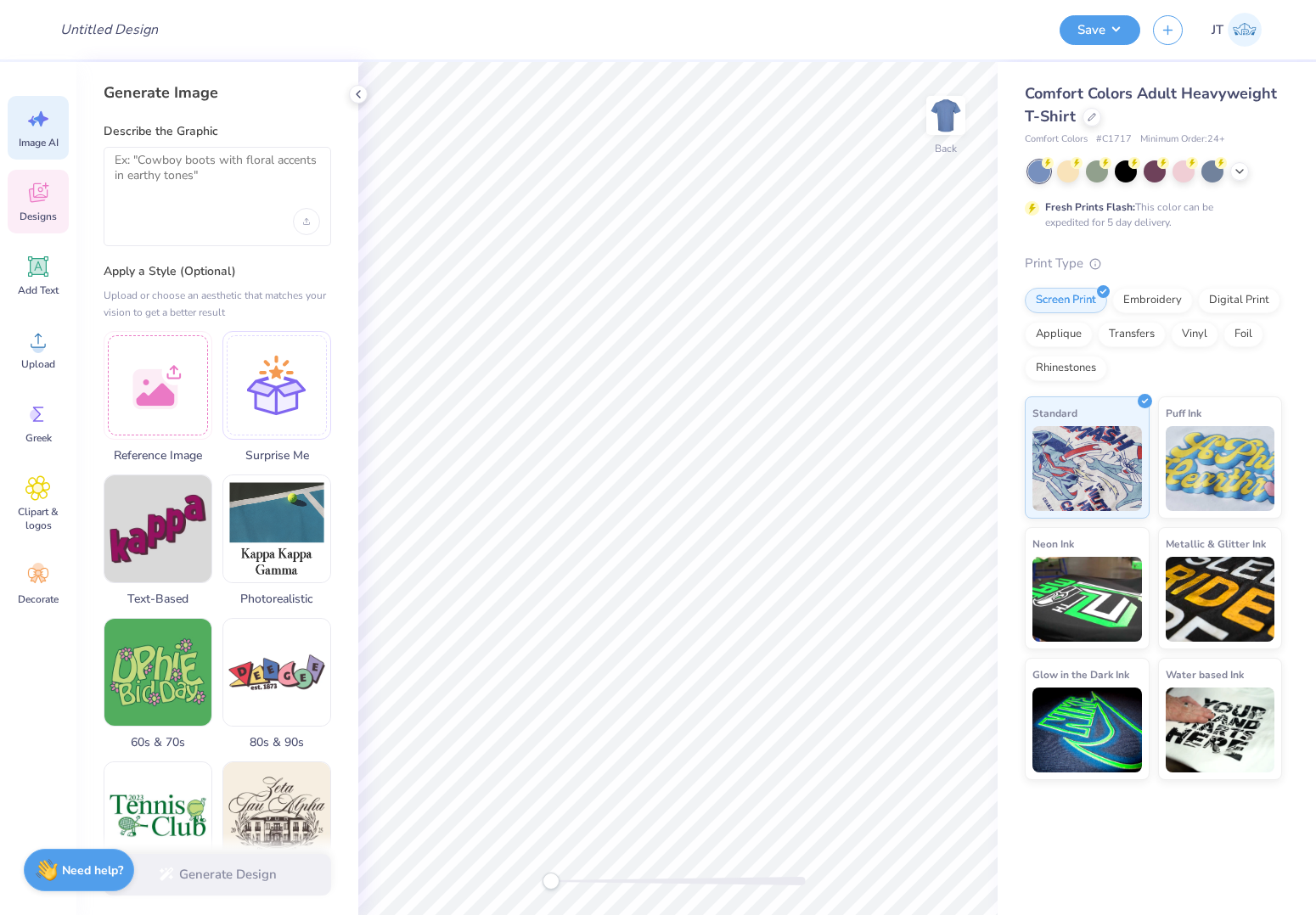
click at [30, 188] on icon at bounding box center [38, 192] width 25 height 25
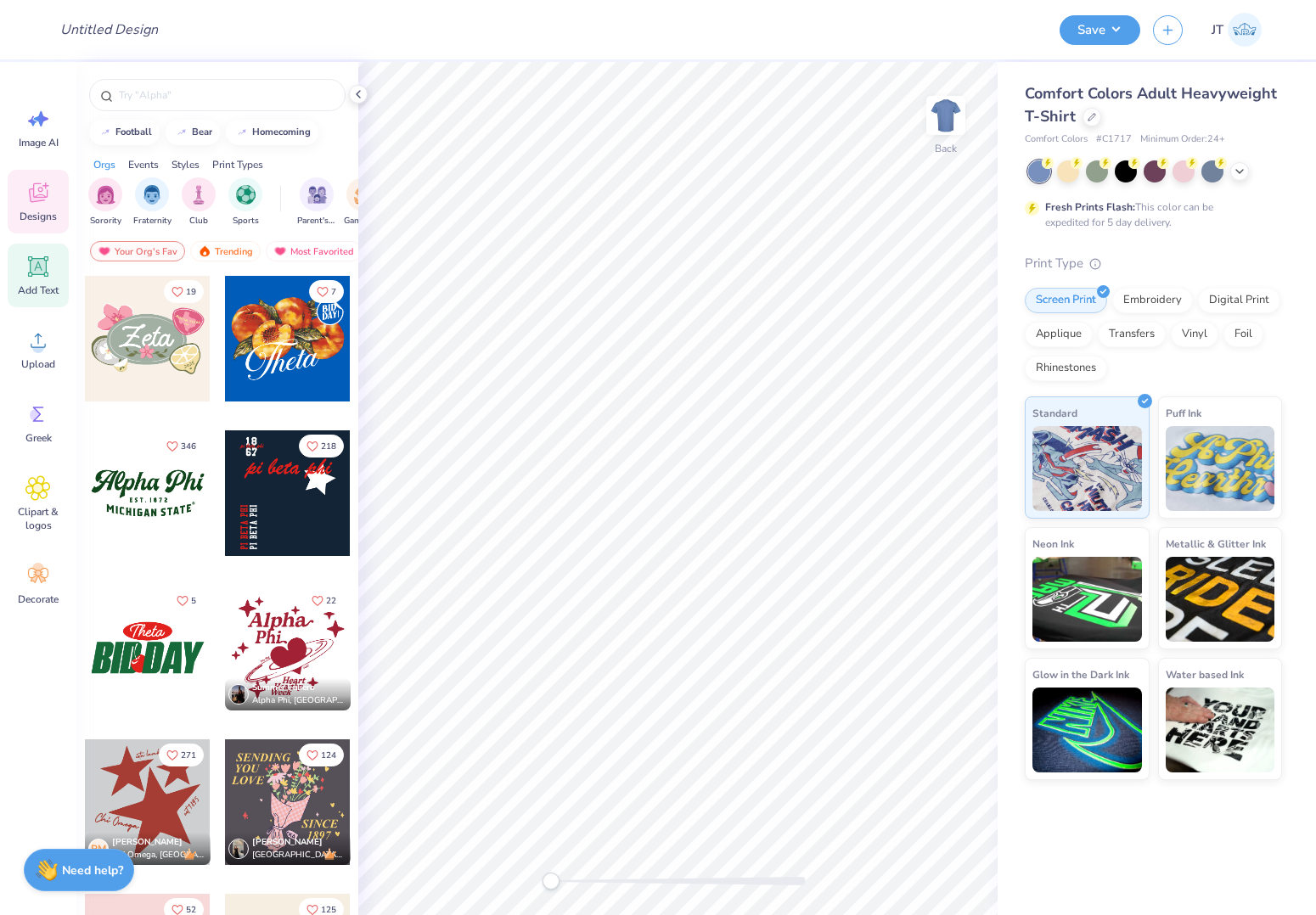
click at [38, 275] on icon at bounding box center [38, 266] width 21 height 21
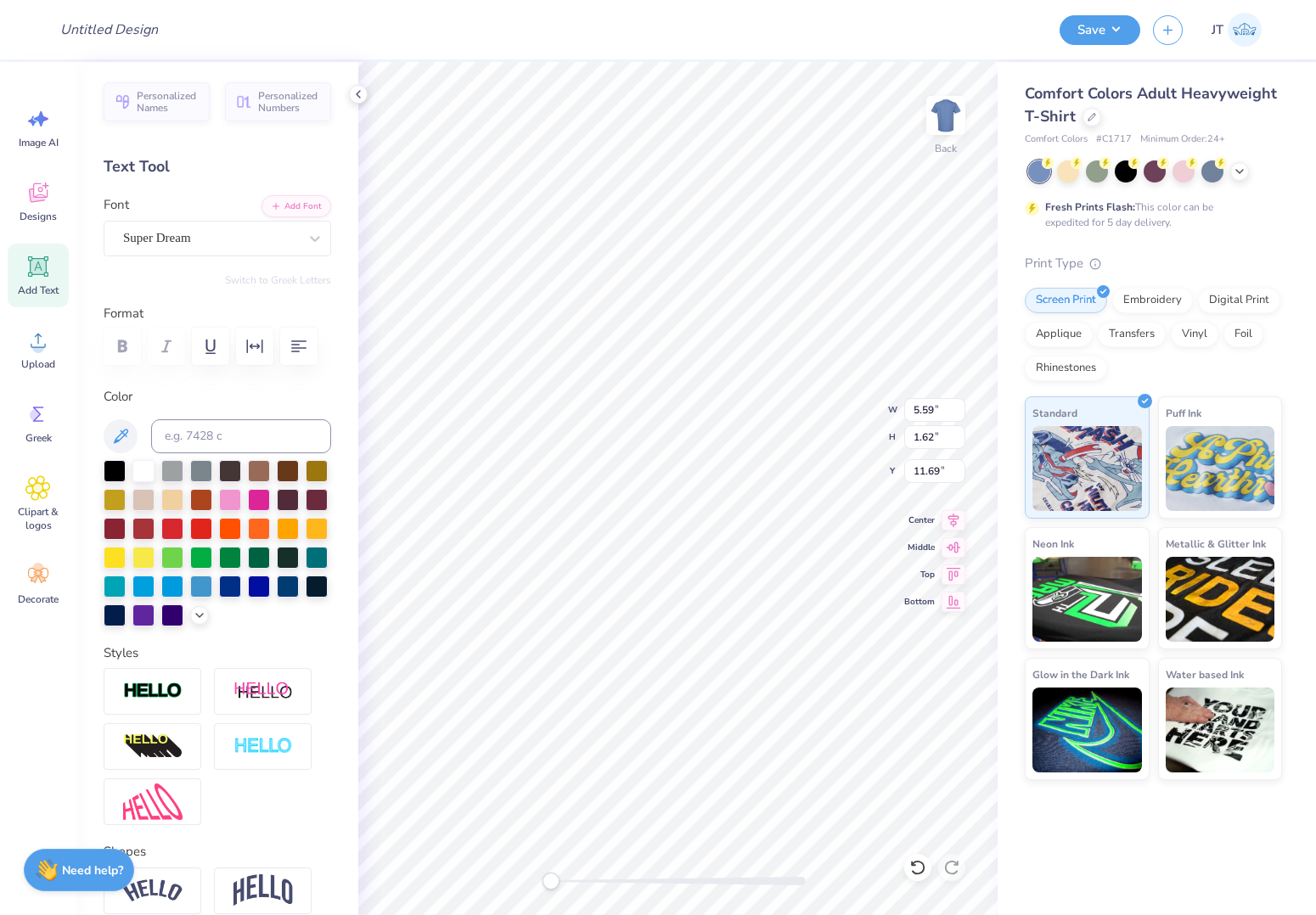
click at [33, 386] on div "Image AI Designs Add Text Upload Greek Clipart & logos Decorate" at bounding box center [38, 356] width 61 height 520
